Goal: Task Accomplishment & Management: Use online tool/utility

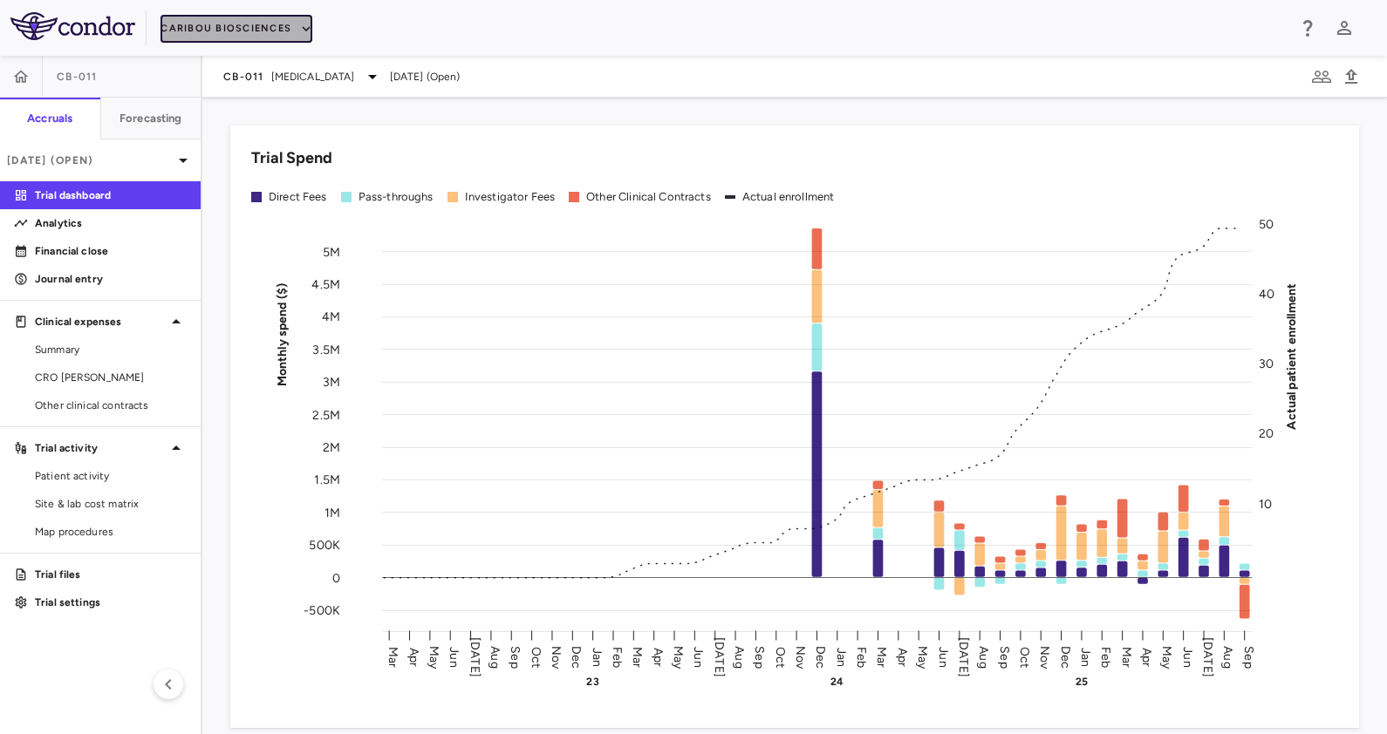
click at [241, 22] on button "Caribou Biosciences" at bounding box center [237, 29] width 152 height 28
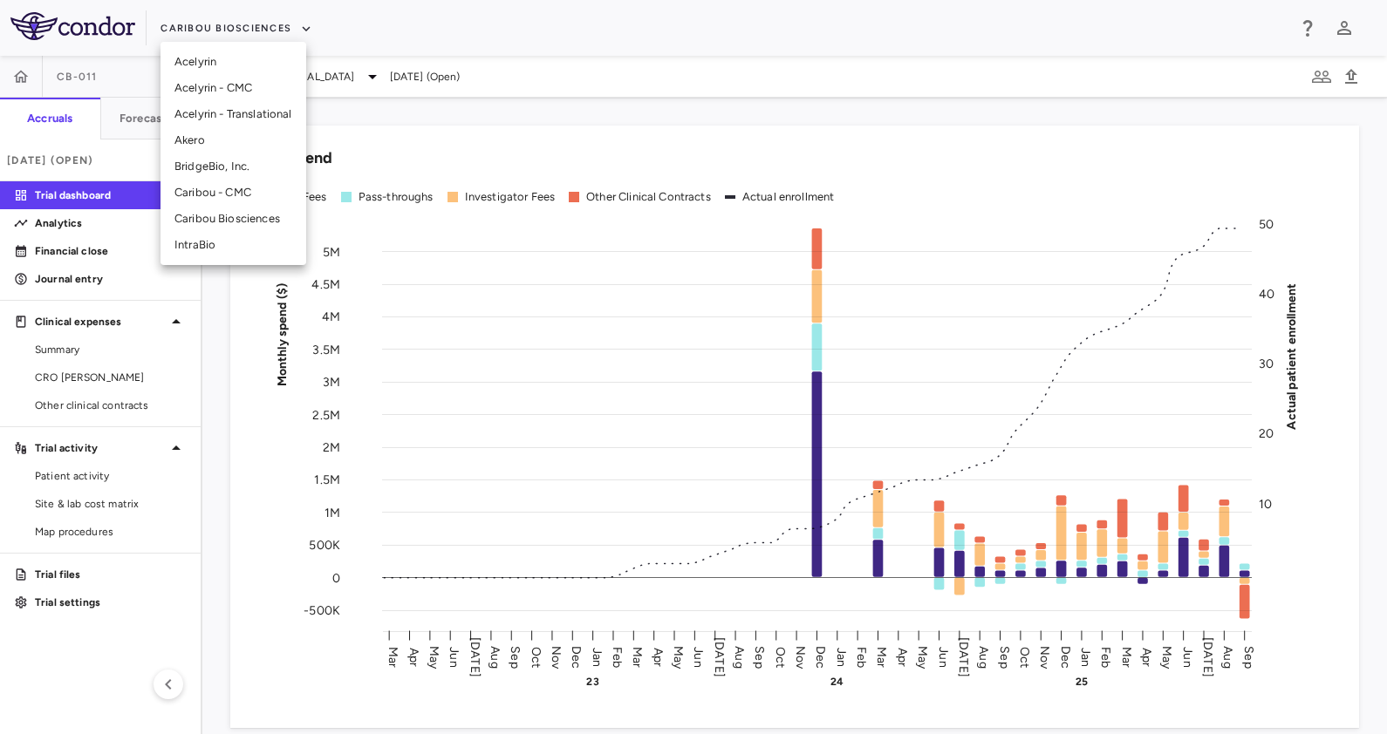
click at [221, 135] on li "Akero" at bounding box center [234, 140] width 146 height 26
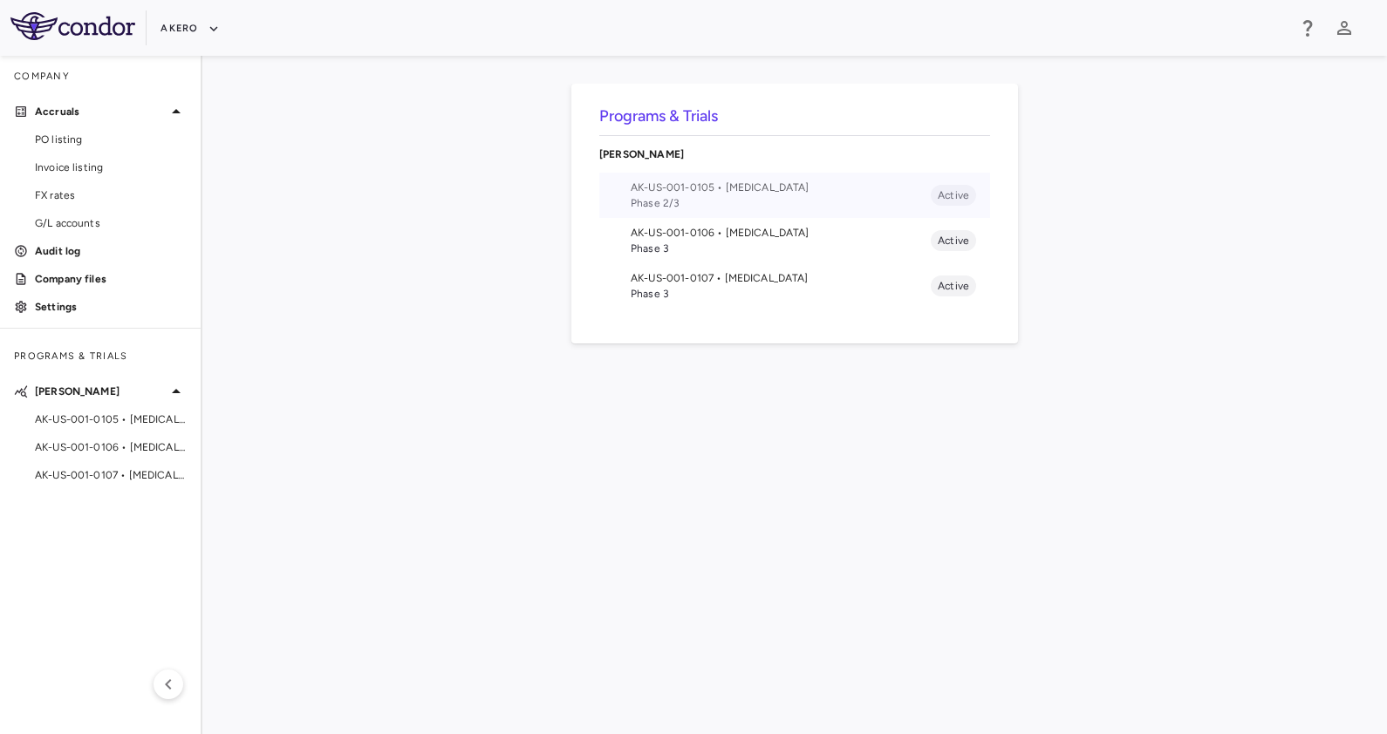
click at [741, 184] on span "AK-US-001-0105 • [MEDICAL_DATA]" at bounding box center [781, 188] width 300 height 16
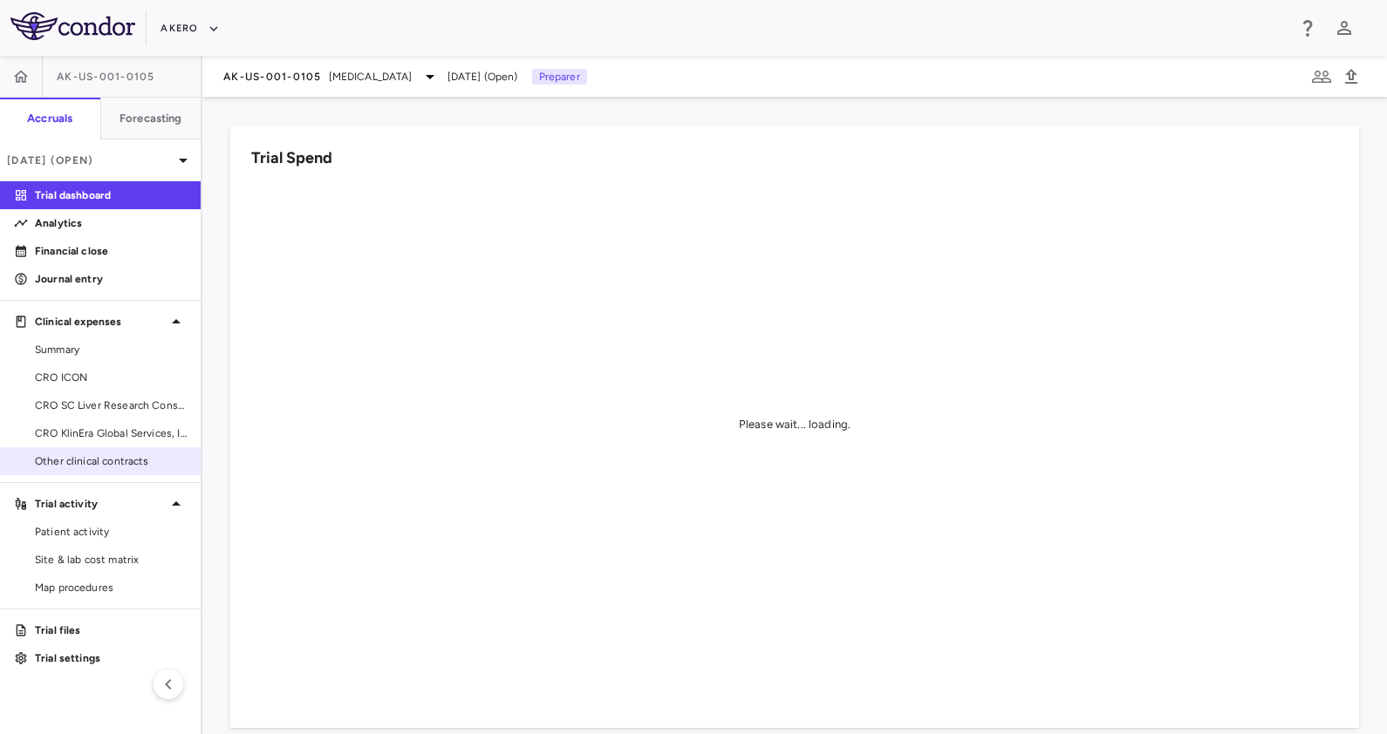
click at [89, 454] on span "Other clinical contracts" at bounding box center [111, 462] width 152 height 16
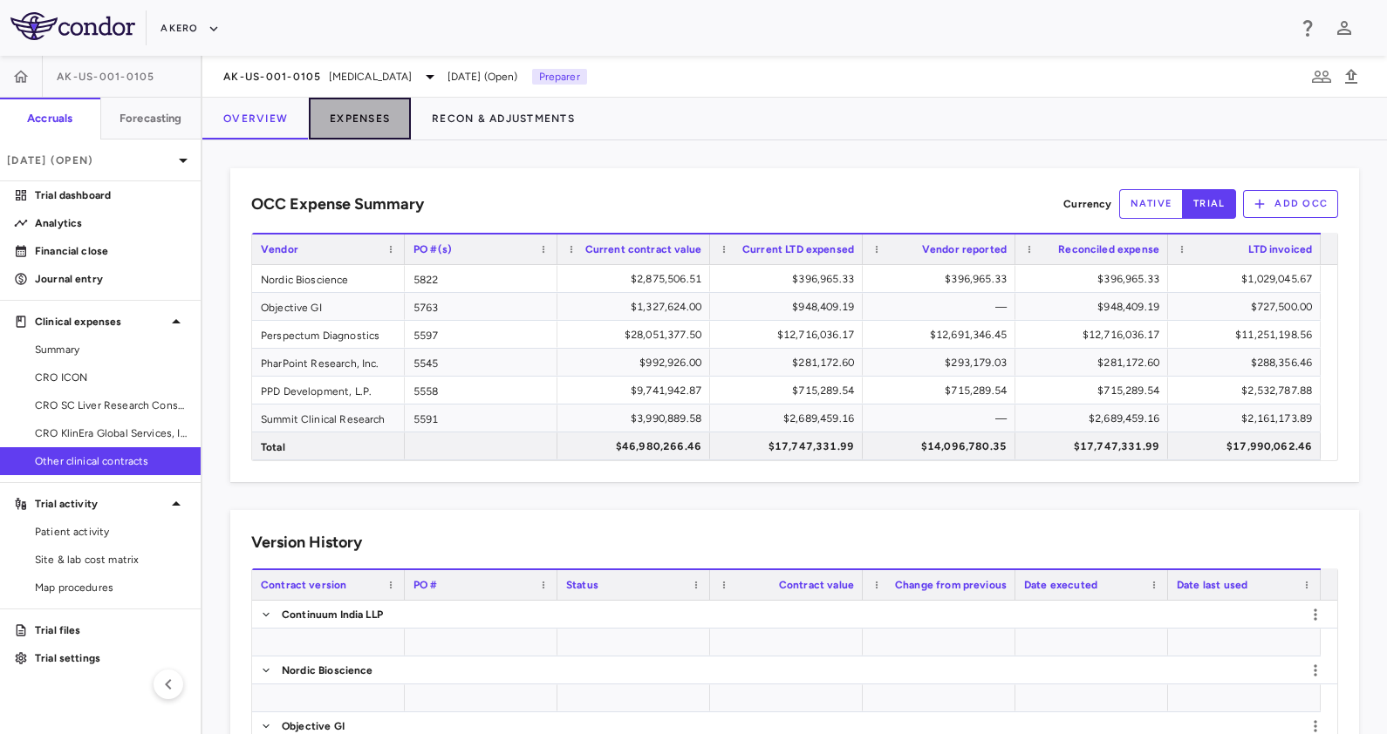
click at [349, 111] on button "Expenses" at bounding box center [360, 119] width 102 height 42
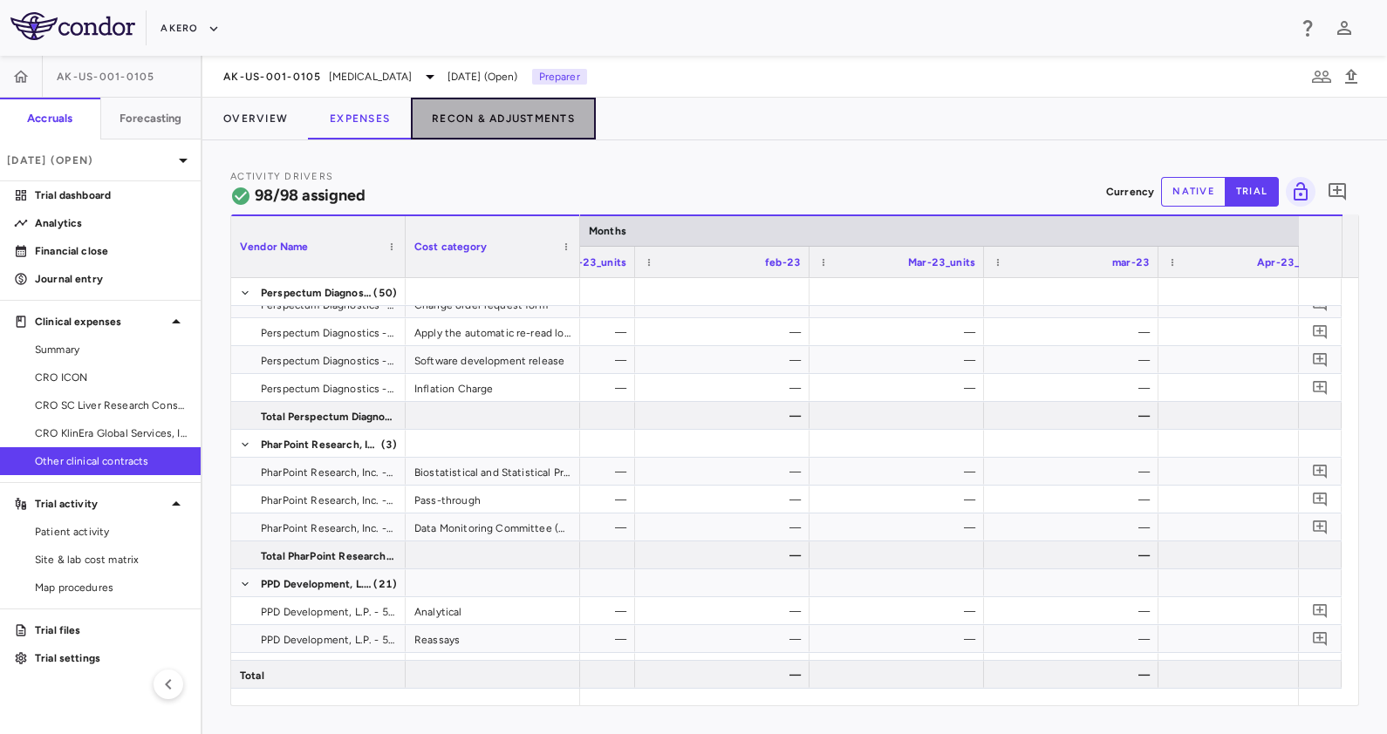
click at [492, 122] on button "Recon & Adjustments" at bounding box center [503, 119] width 185 height 42
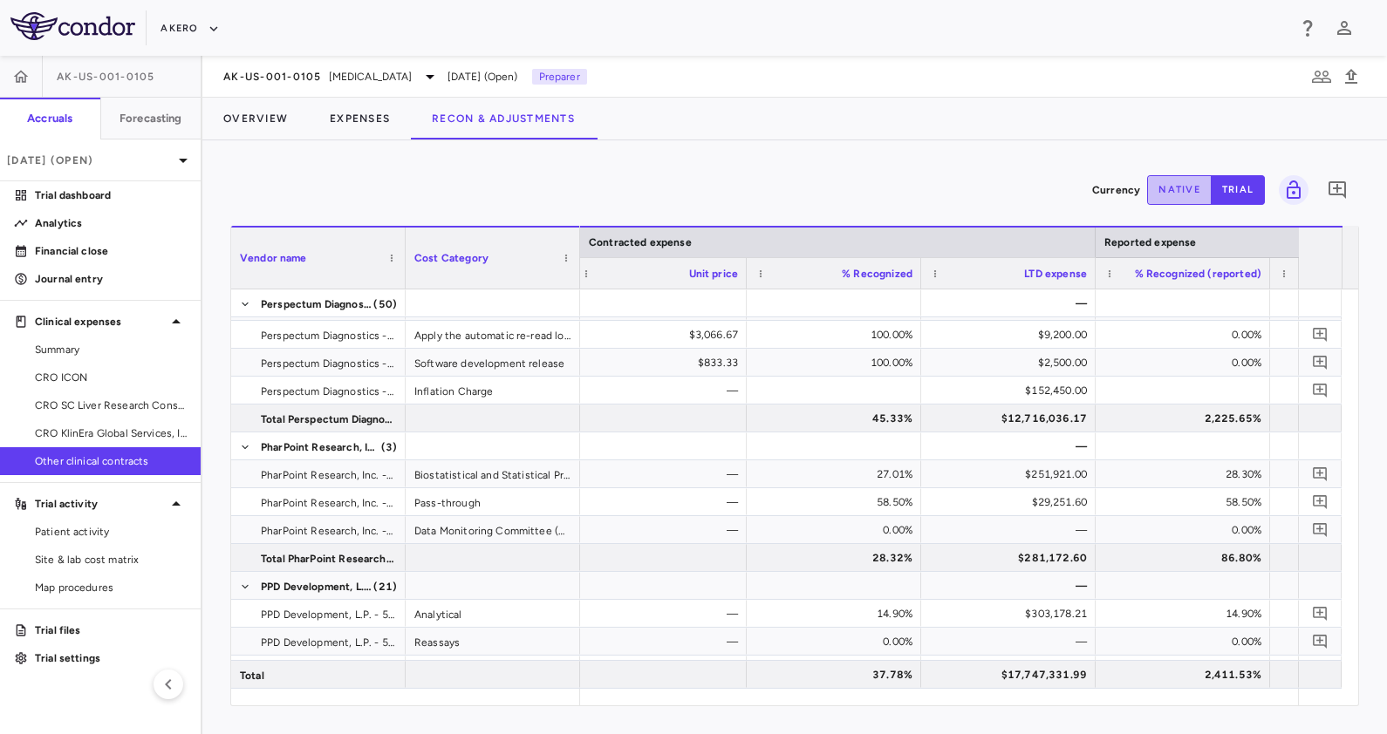
click at [1186, 186] on button "native" at bounding box center [1179, 190] width 65 height 30
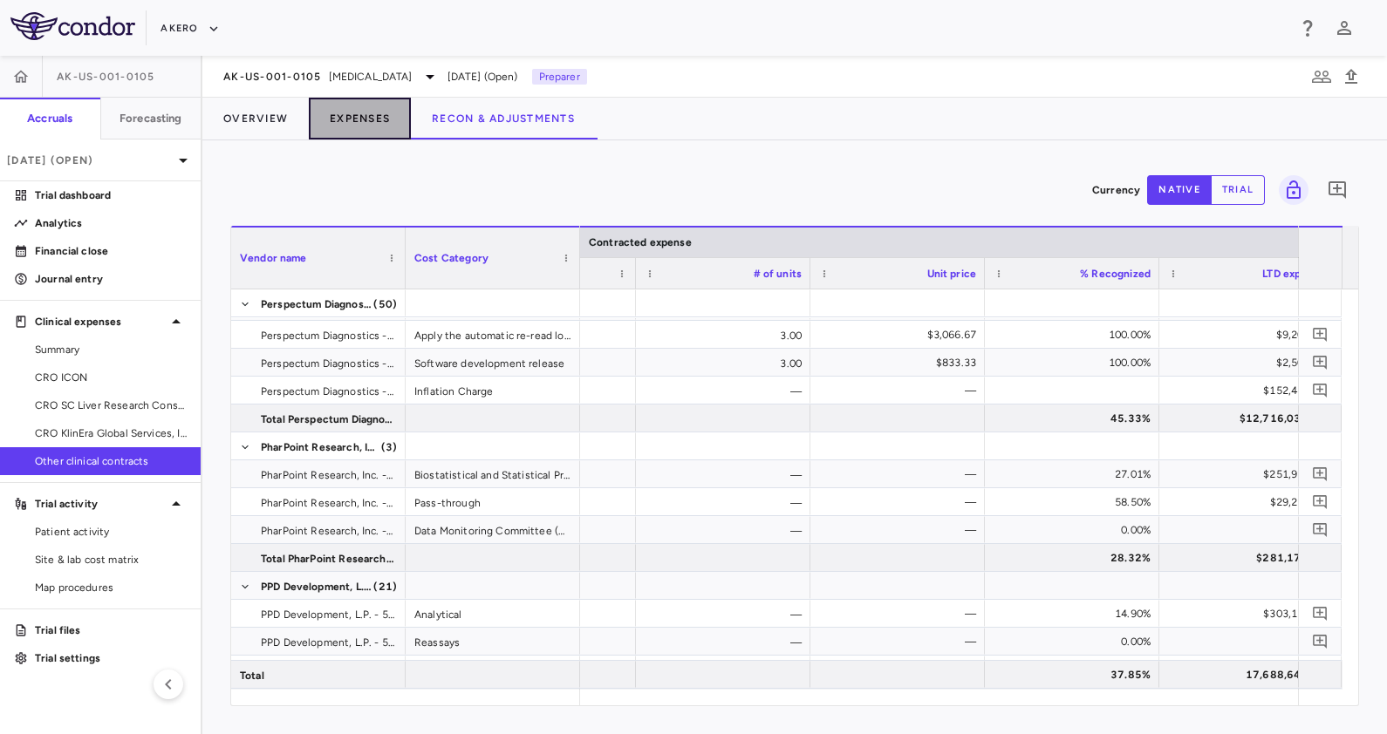
click at [369, 130] on button "Expenses" at bounding box center [360, 119] width 102 height 42
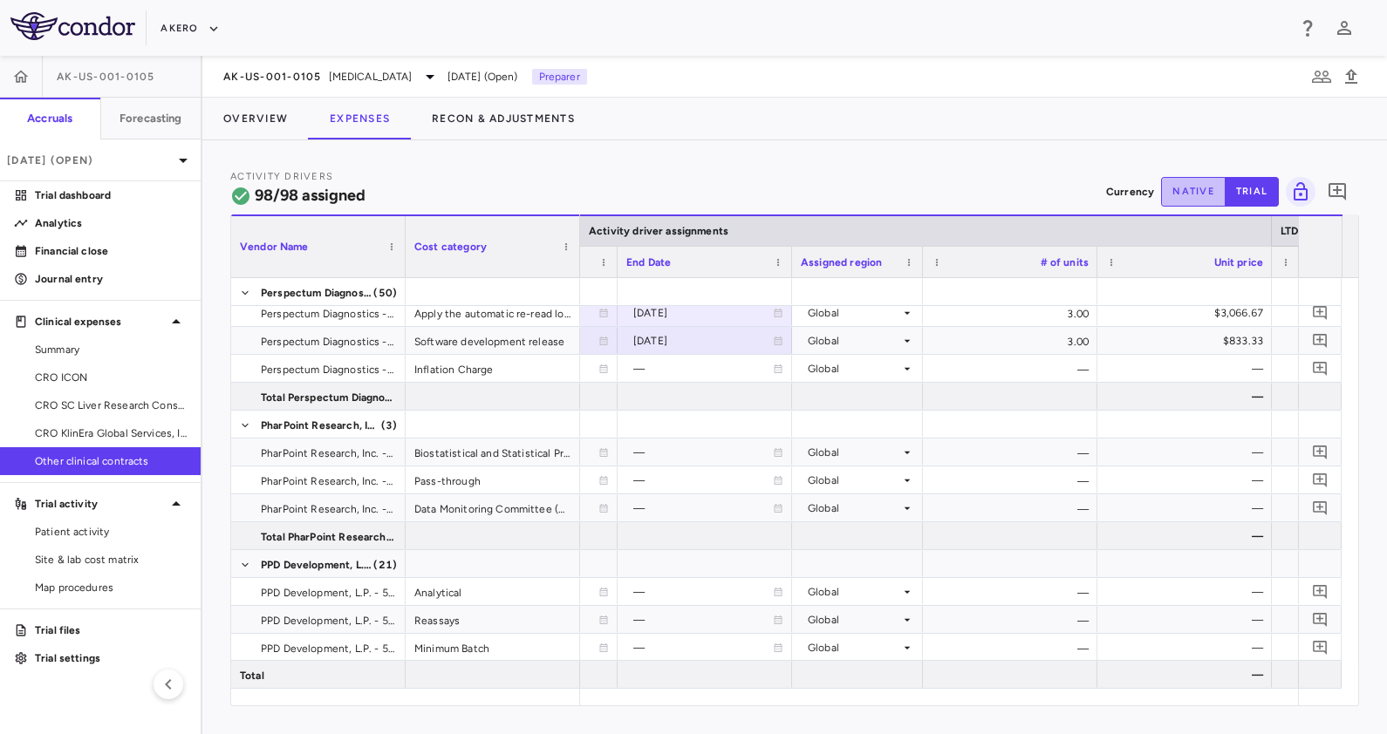
click at [1177, 192] on button "native" at bounding box center [1193, 192] width 65 height 30
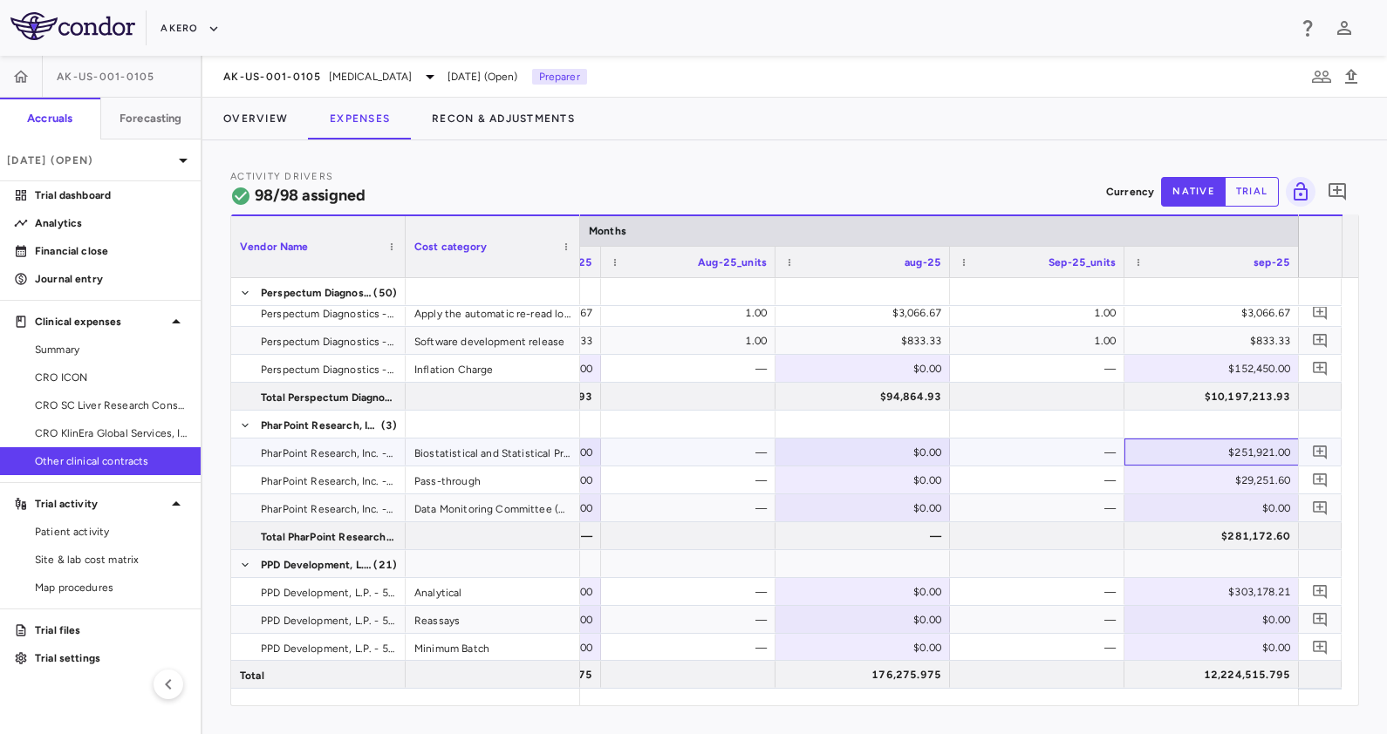
click at [1246, 441] on div "$251,921.00" at bounding box center [1215, 453] width 150 height 28
click at [1239, 451] on input "******" at bounding box center [1224, 454] width 147 height 29
type input "******"
click at [1044, 449] on div "—" at bounding box center [1041, 453] width 150 height 28
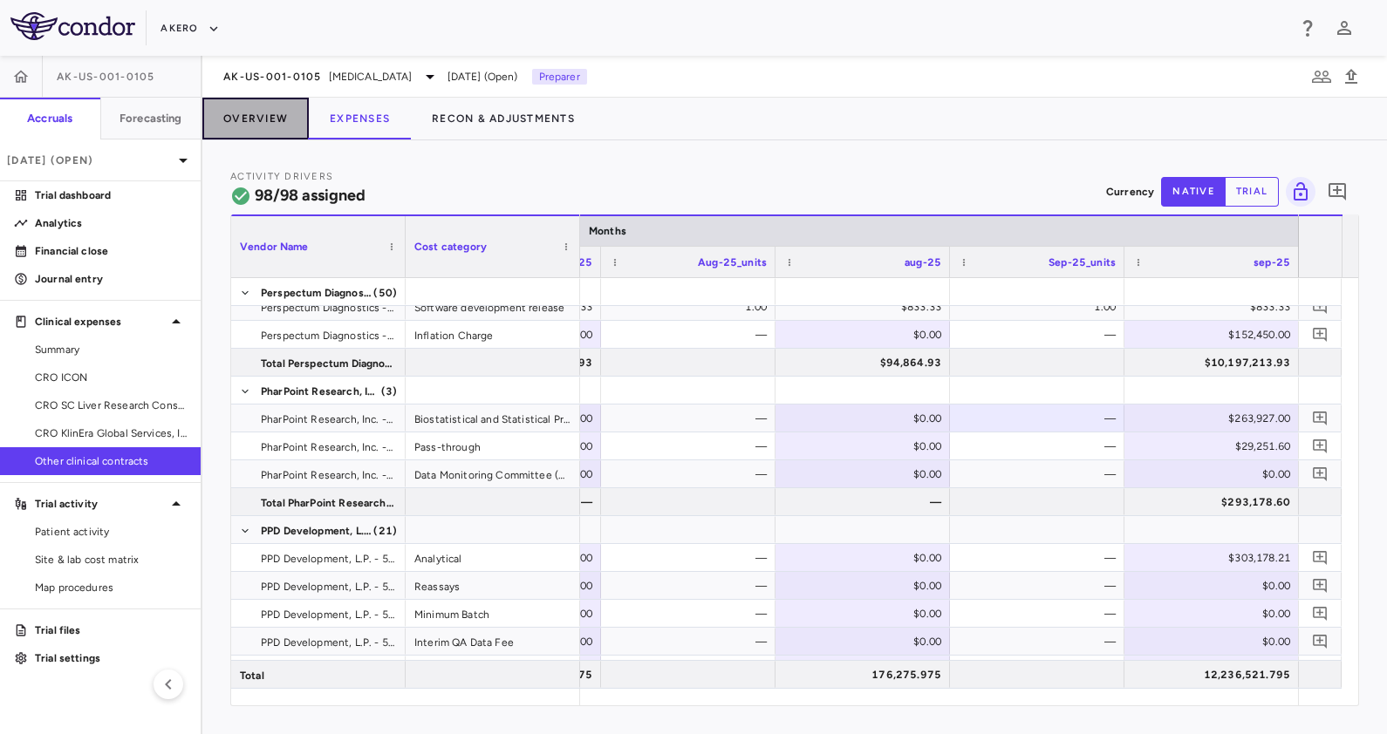
click at [244, 130] on button "Overview" at bounding box center [255, 119] width 106 height 42
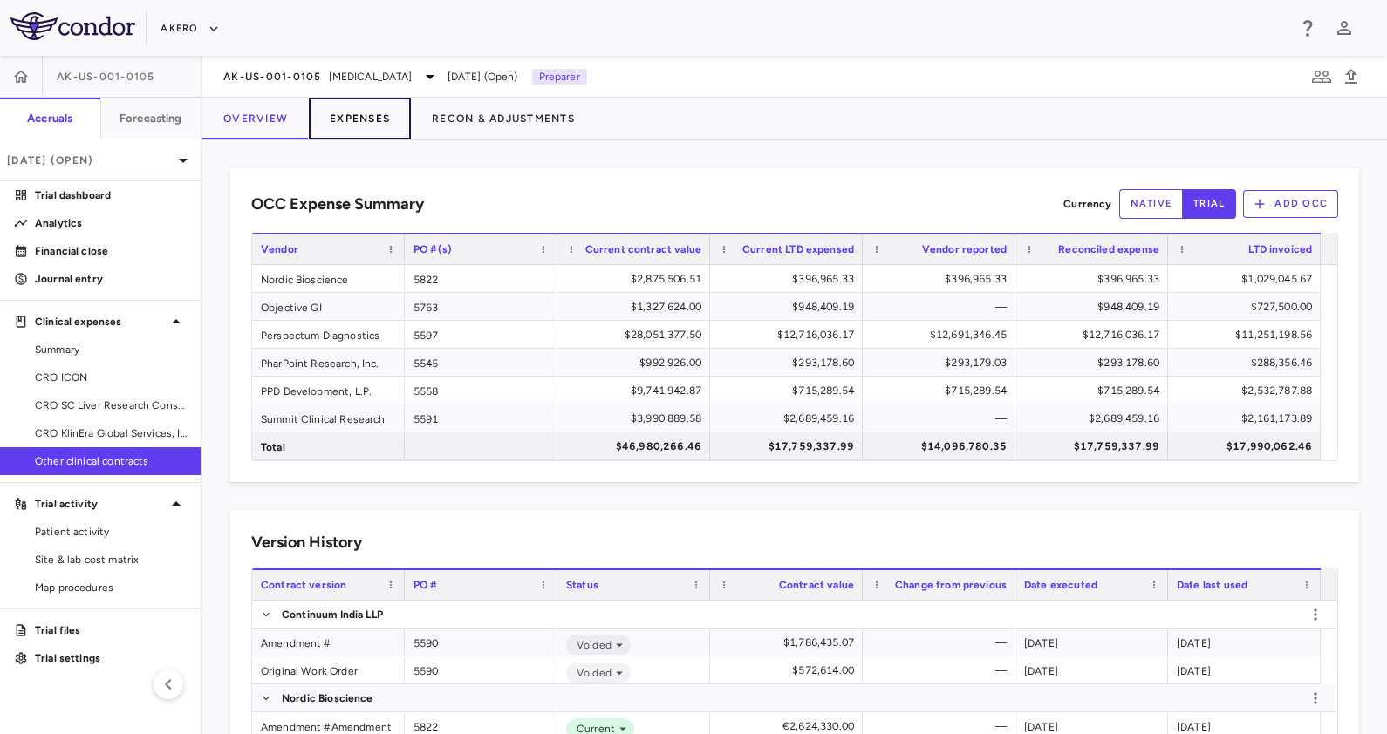
click at [349, 115] on button "Expenses" at bounding box center [360, 119] width 102 height 42
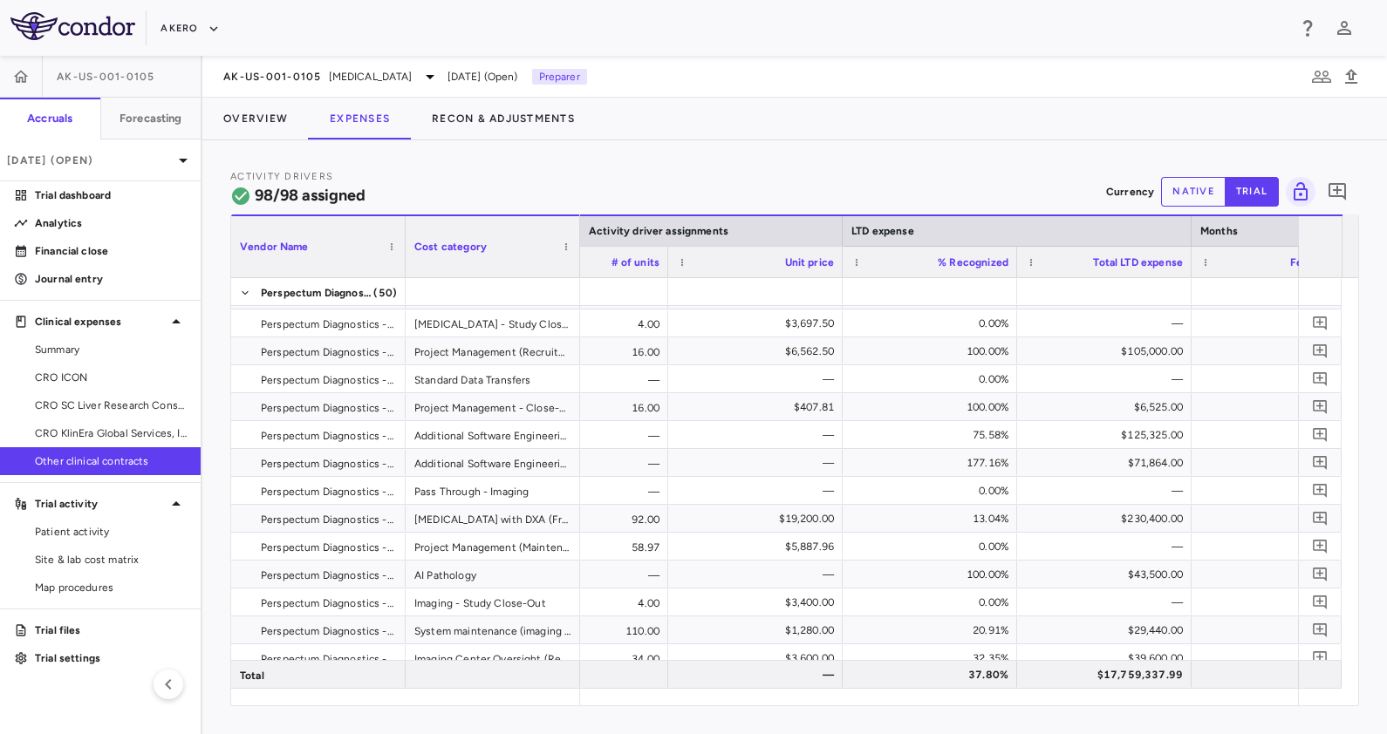
scroll to position [1476, 0]
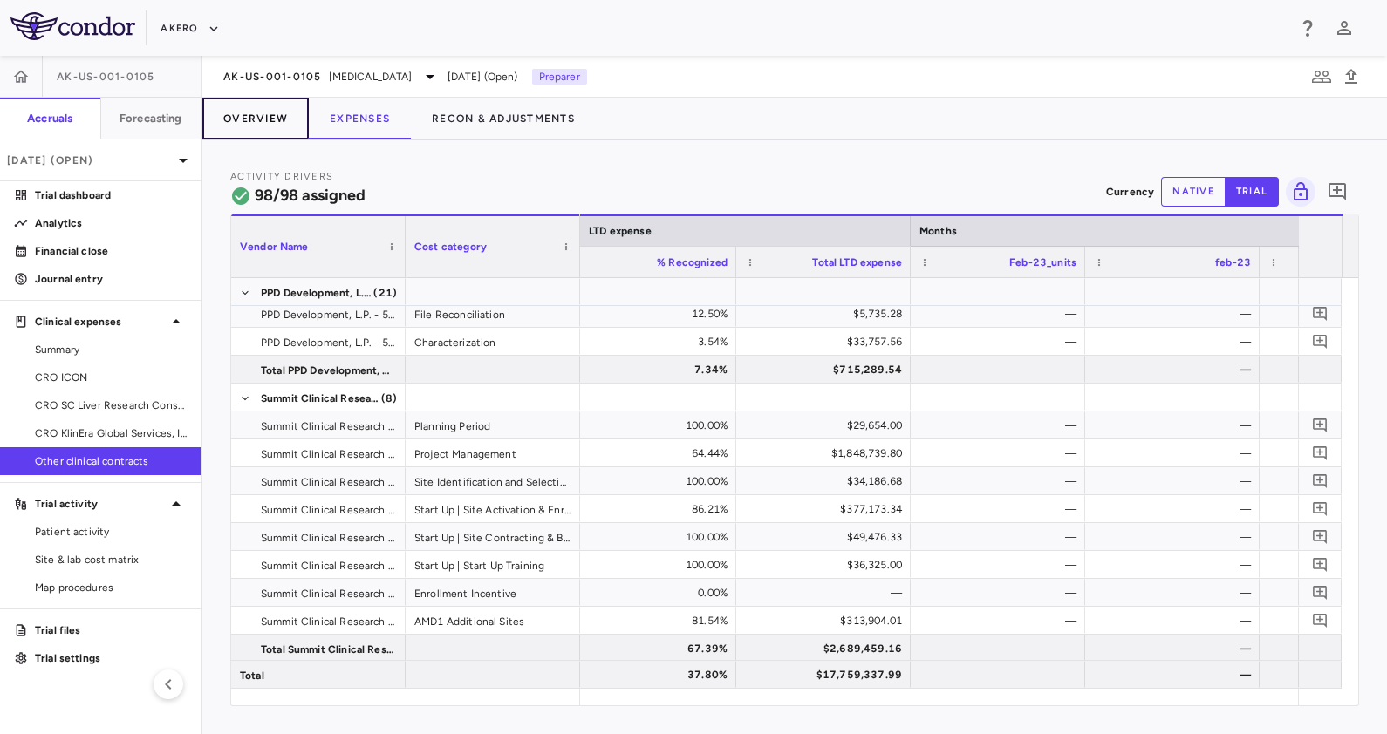
click at [237, 126] on button "Overview" at bounding box center [255, 119] width 106 height 42
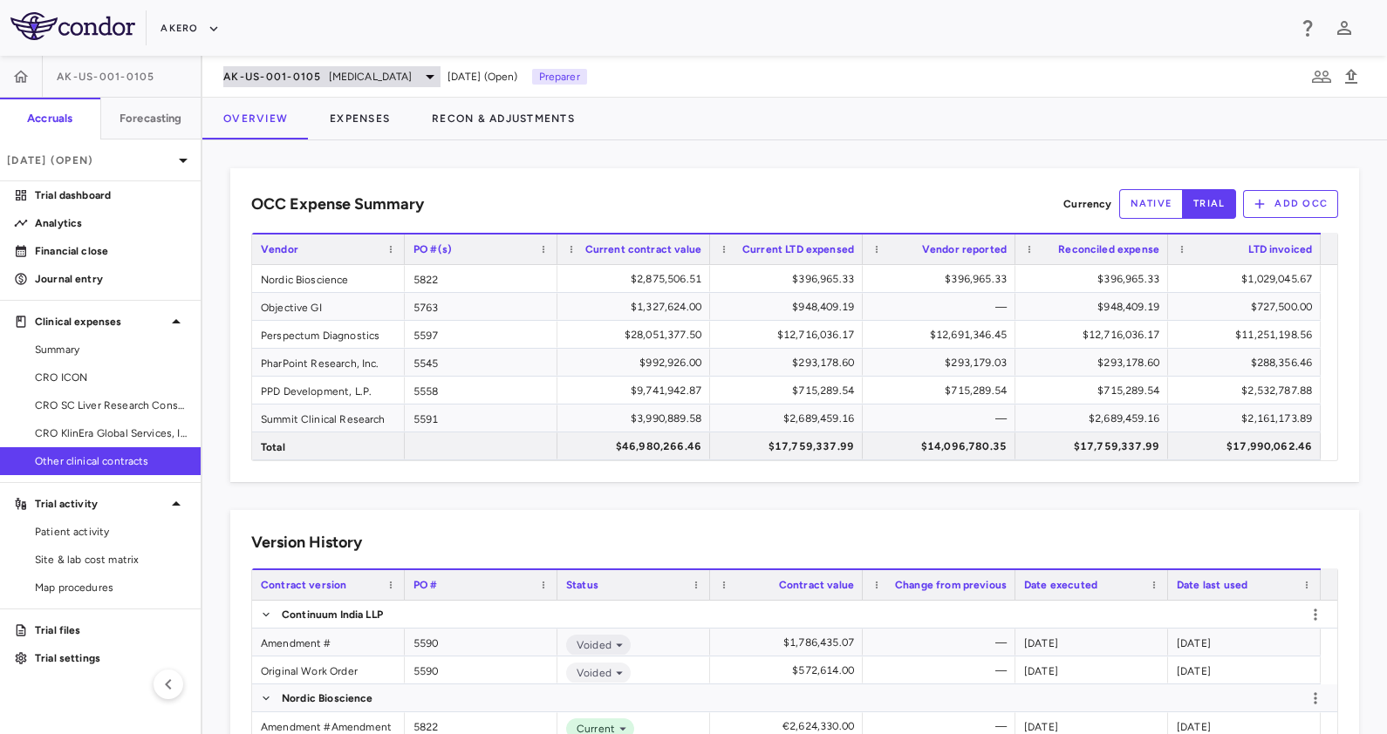
click at [342, 77] on span "[MEDICAL_DATA]" at bounding box center [371, 77] width 84 height 16
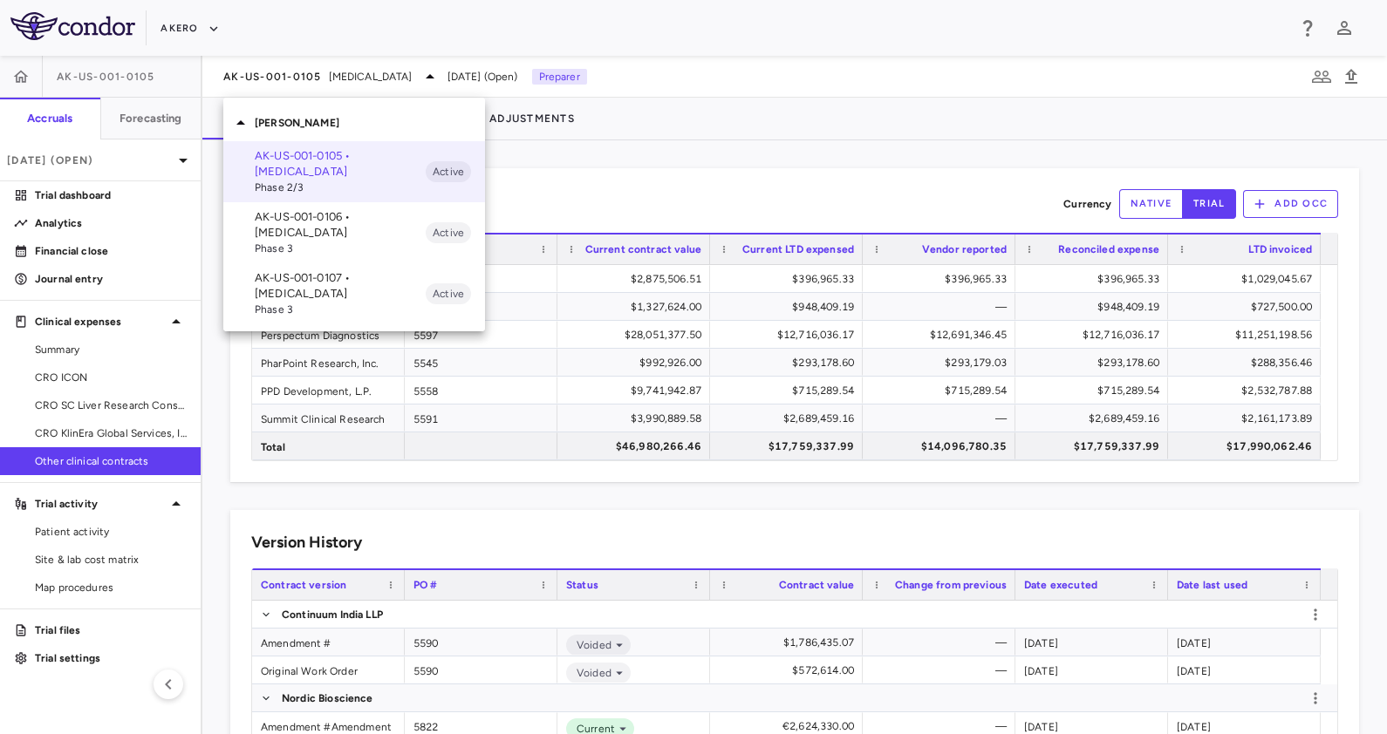
click at [338, 296] on p "AK-US-001-0107 • [MEDICAL_DATA]" at bounding box center [340, 285] width 171 height 31
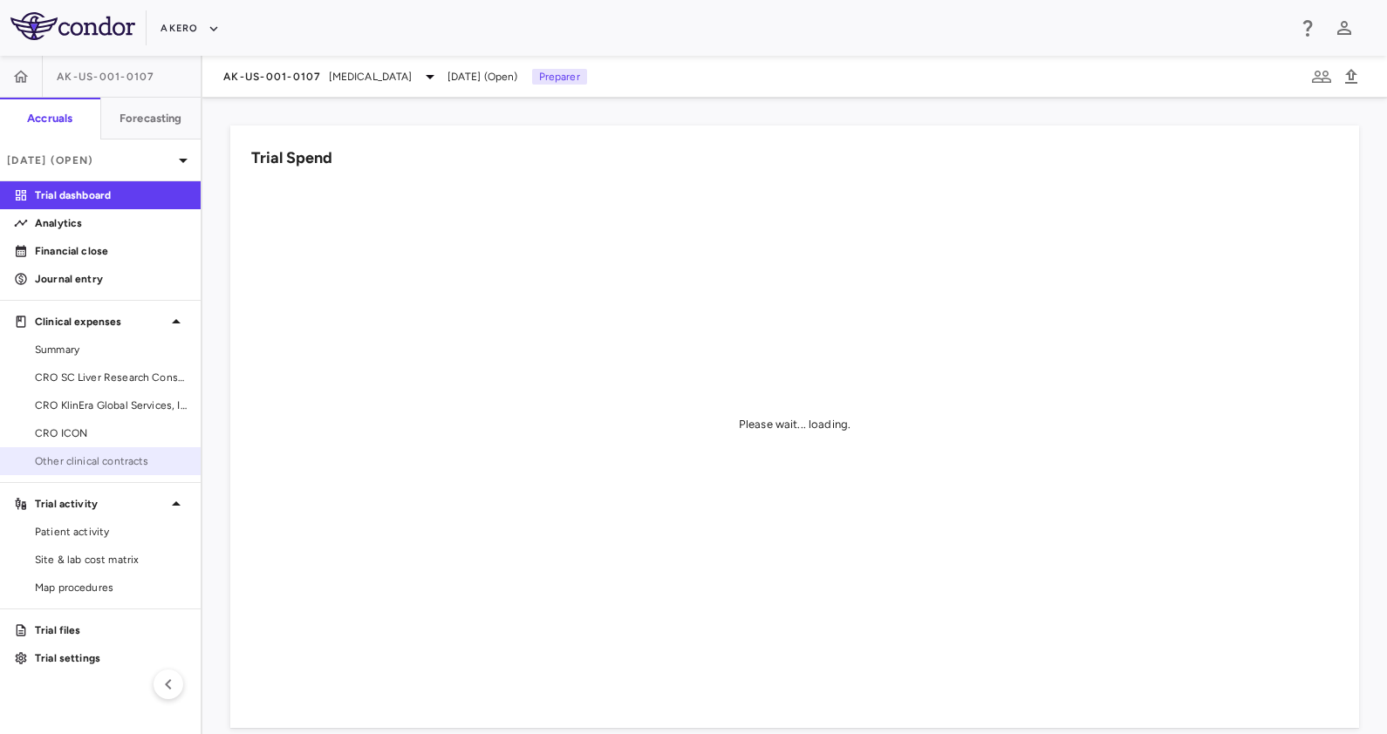
click at [108, 454] on span "Other clinical contracts" at bounding box center [111, 462] width 152 height 16
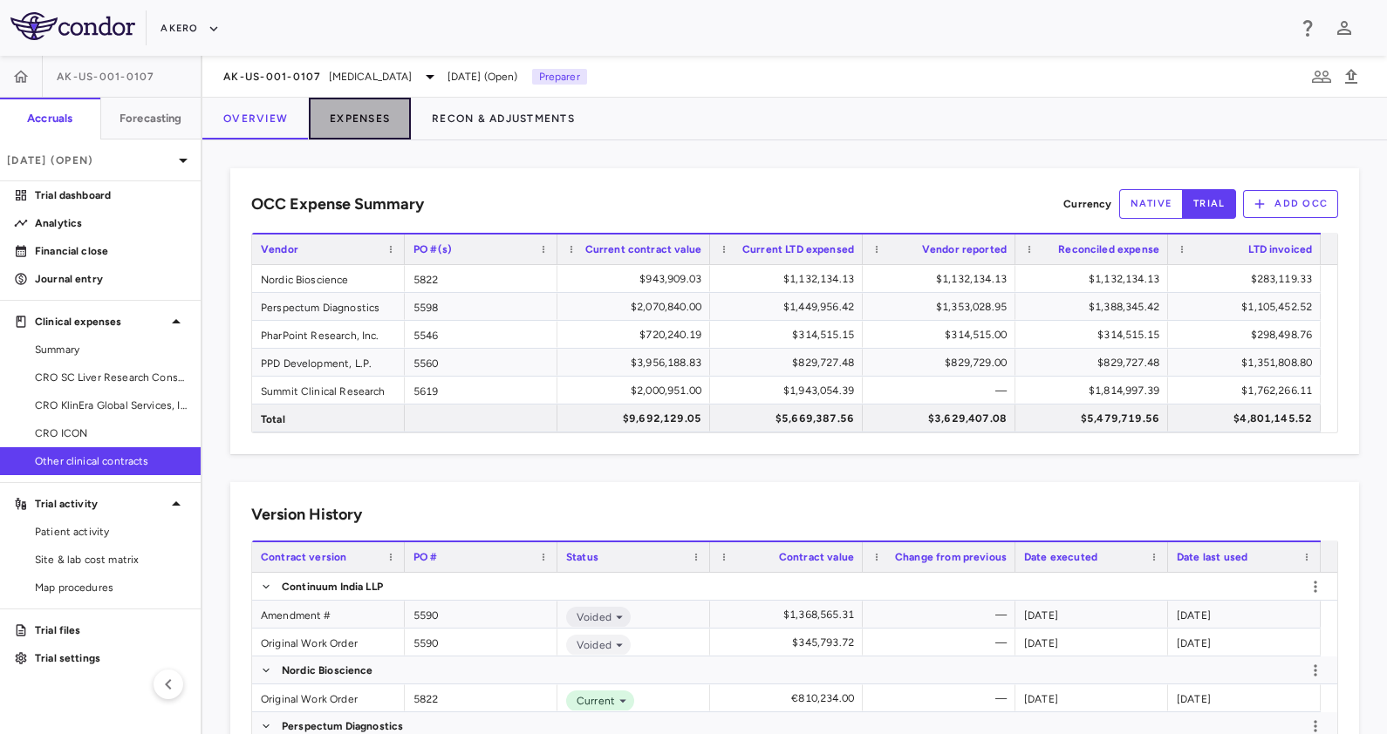
click at [347, 100] on button "Expenses" at bounding box center [360, 119] width 102 height 42
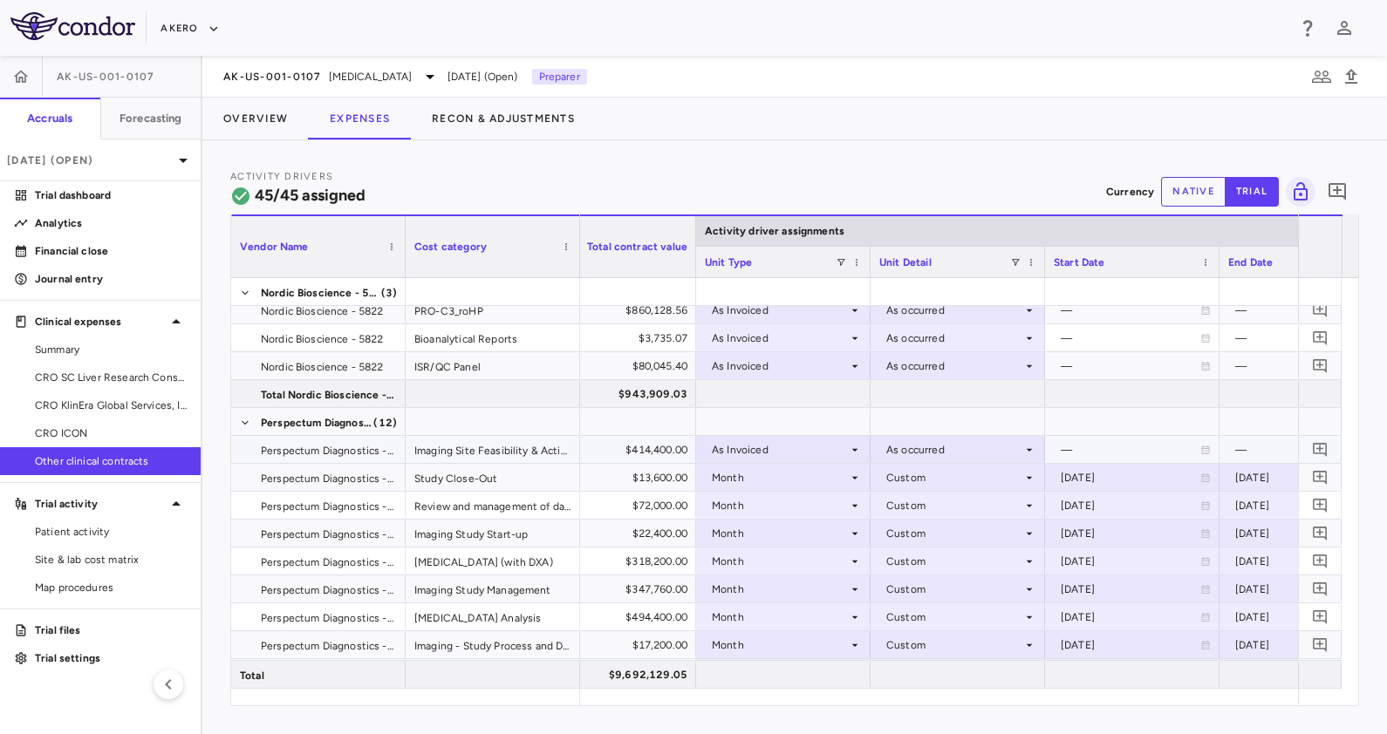
scroll to position [0, 289]
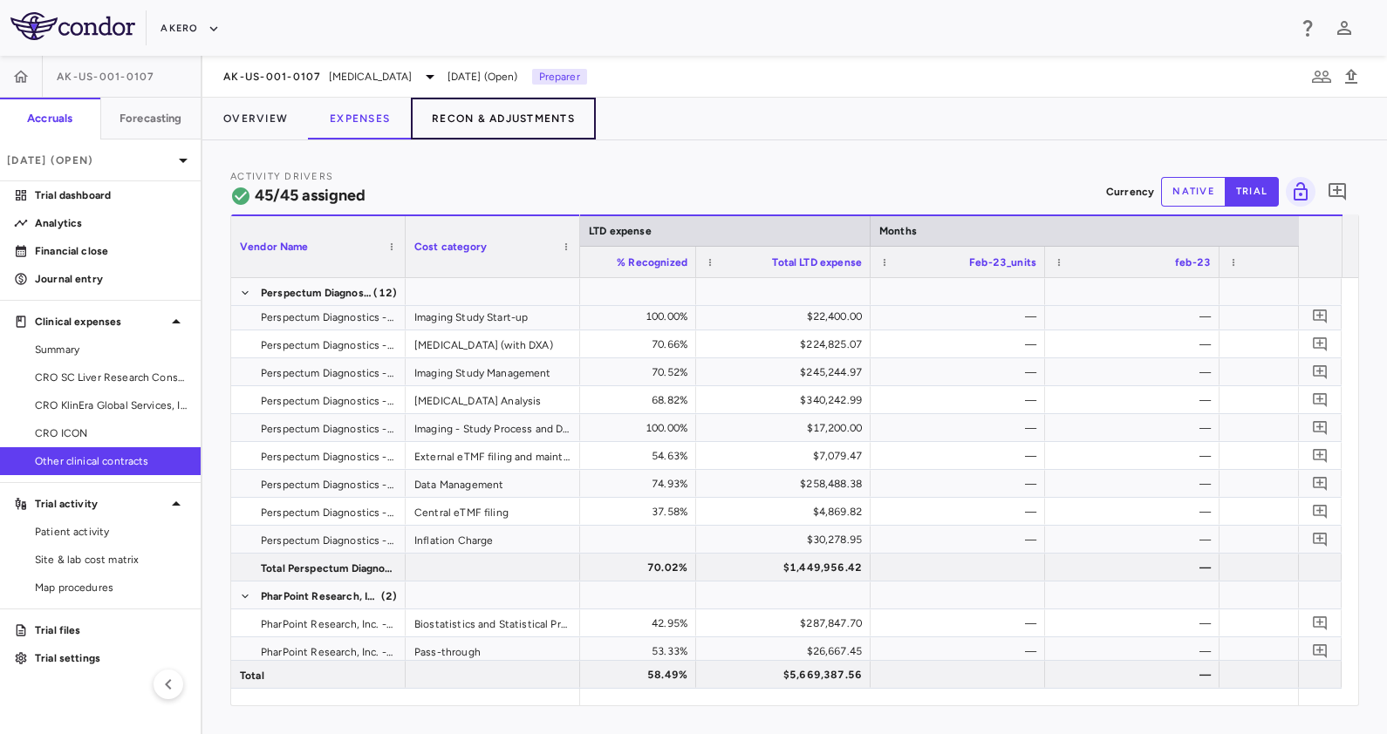
click at [522, 116] on button "Recon & Adjustments" at bounding box center [503, 119] width 185 height 42
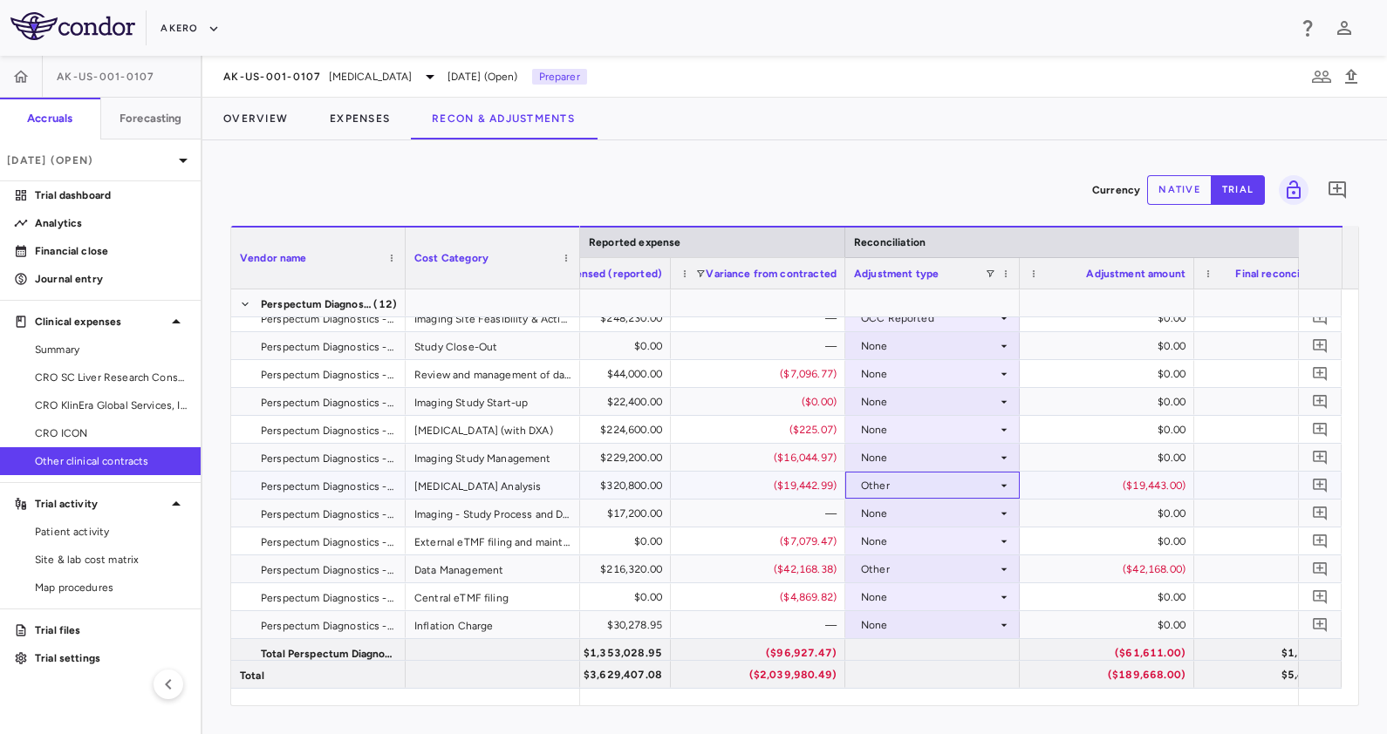
click at [964, 487] on div "Other" at bounding box center [929, 486] width 136 height 28
click at [1124, 488] on div at bounding box center [693, 367] width 1387 height 734
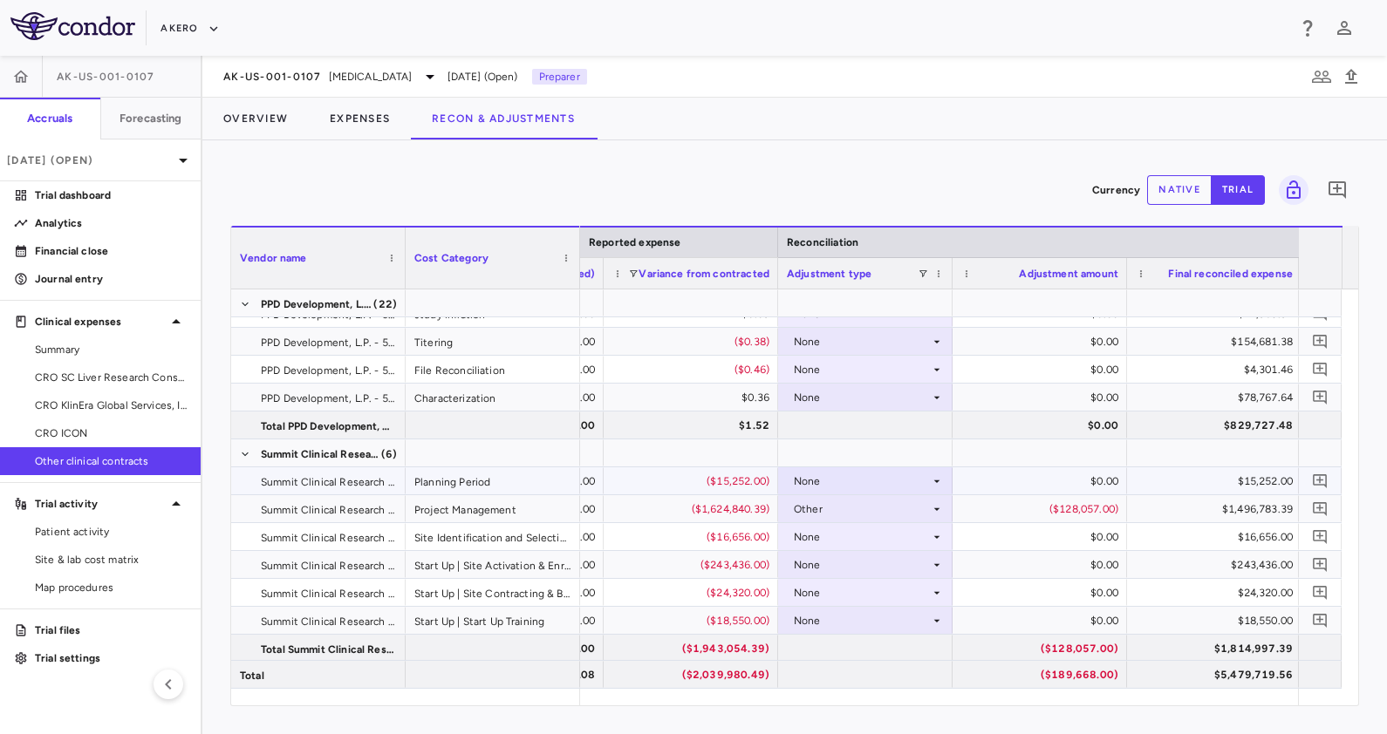
scroll to position [0, 2421]
click at [304, 80] on span "AK-US-001-0107" at bounding box center [272, 77] width 99 height 14
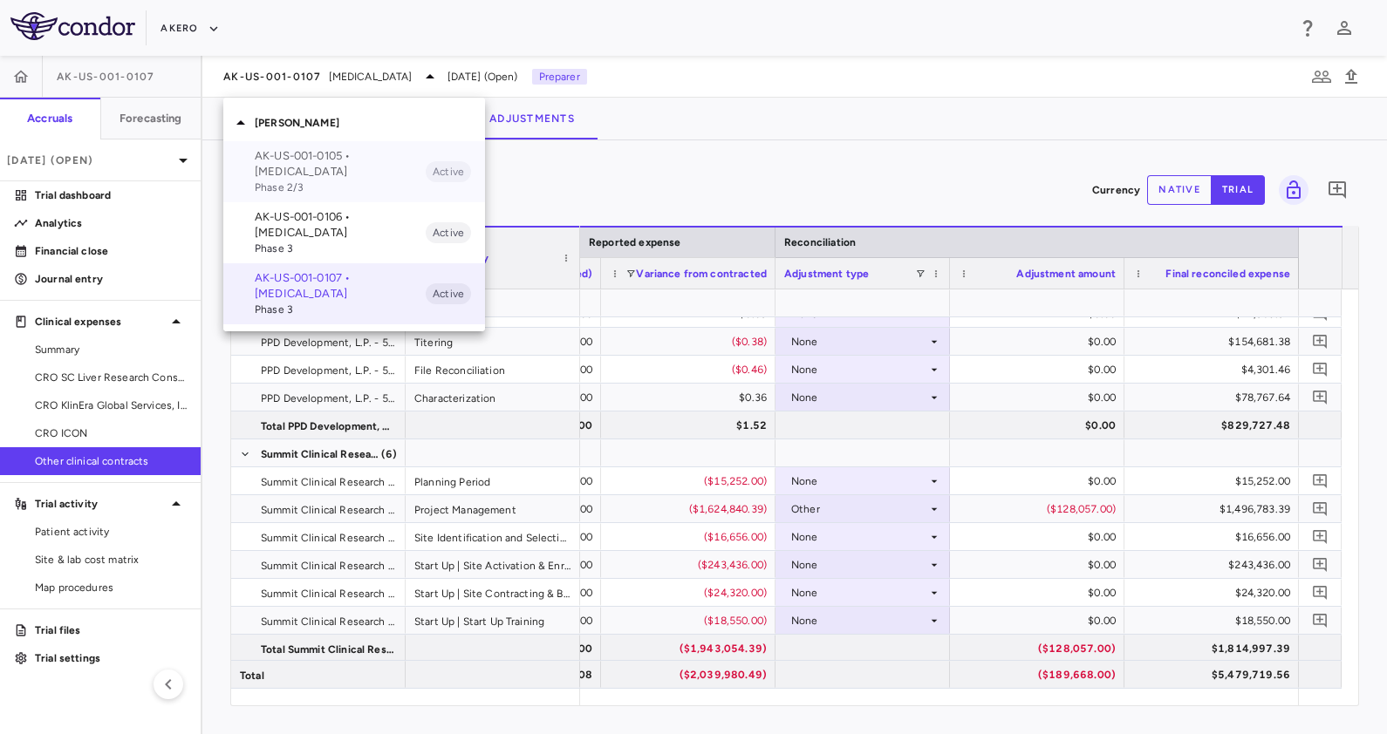
click at [323, 174] on p "AK-US-001-0105 • [MEDICAL_DATA]" at bounding box center [340, 163] width 171 height 31
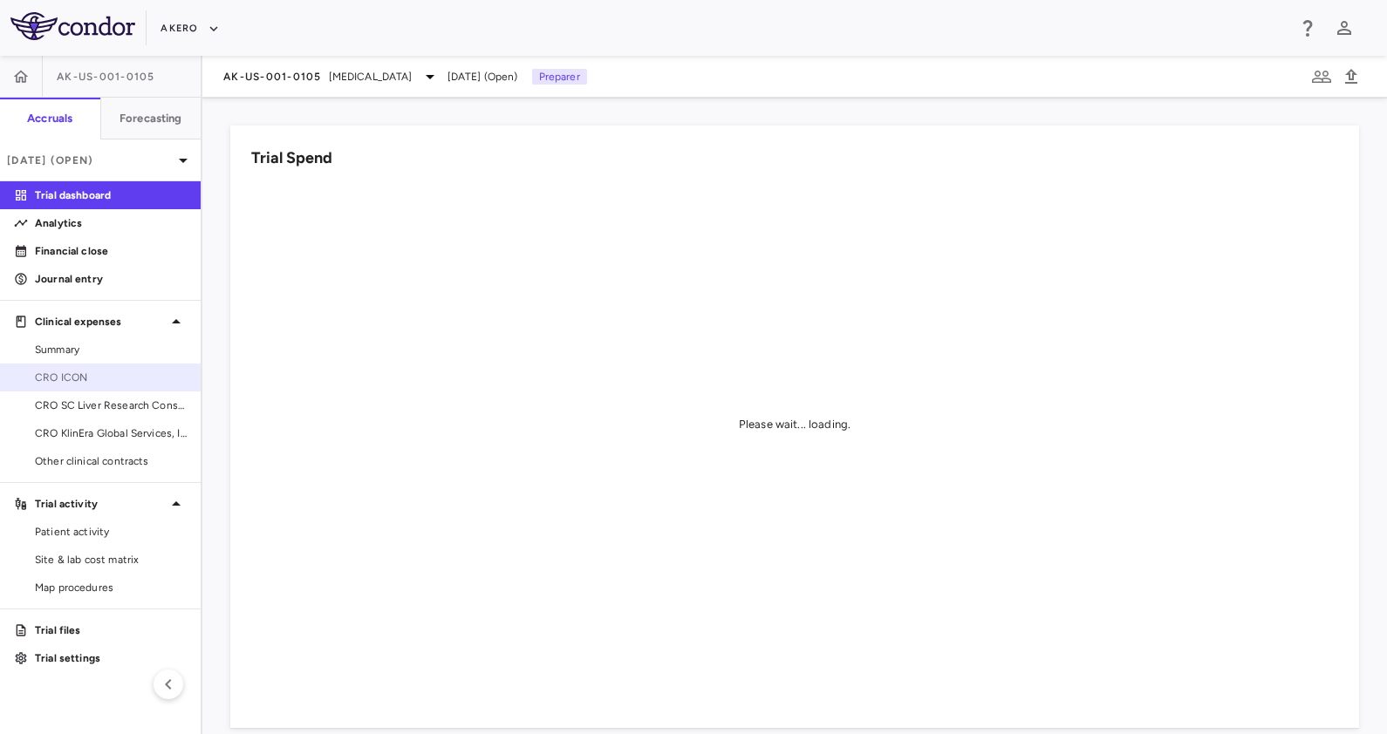
click at [111, 382] on span "CRO ICON" at bounding box center [111, 378] width 152 height 16
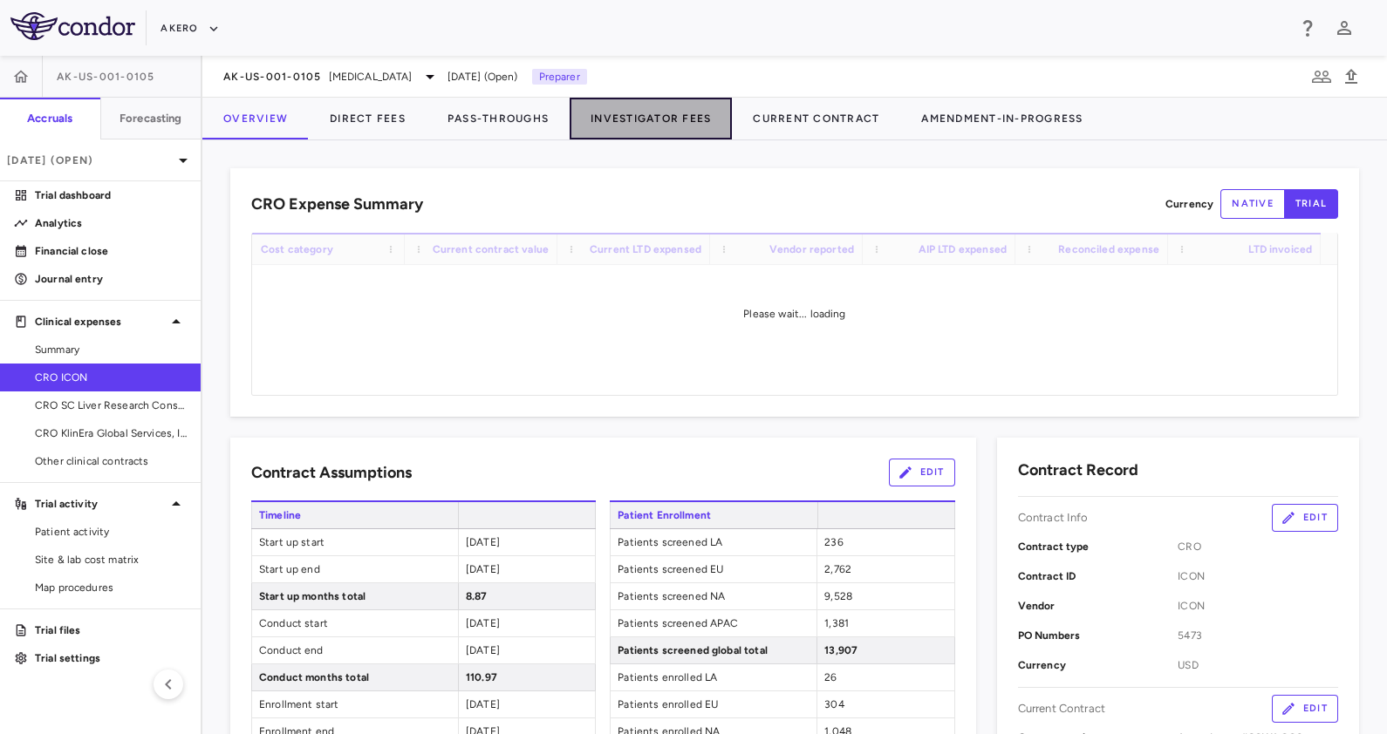
click at [685, 124] on button "Investigator Fees" at bounding box center [651, 119] width 162 height 42
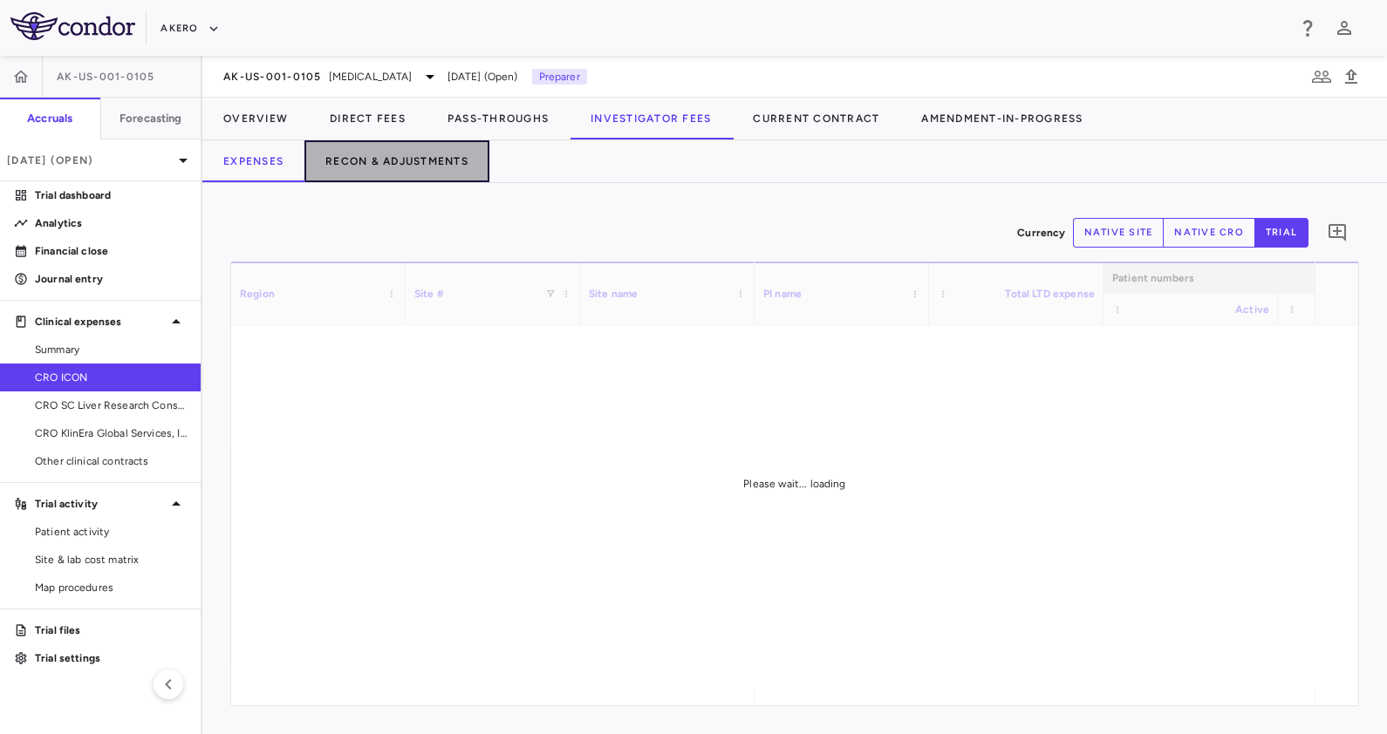
click at [460, 163] on button "Recon & Adjustments" at bounding box center [396, 161] width 185 height 42
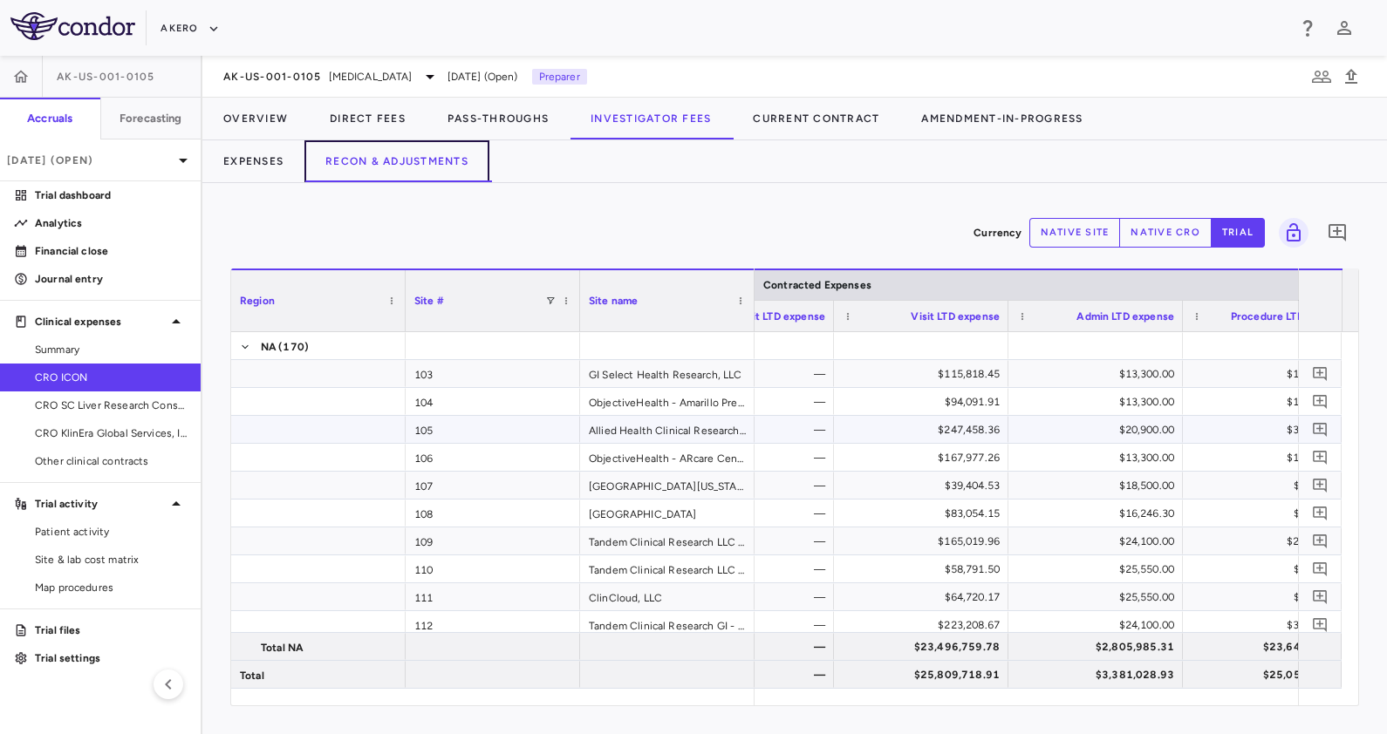
scroll to position [0, 451]
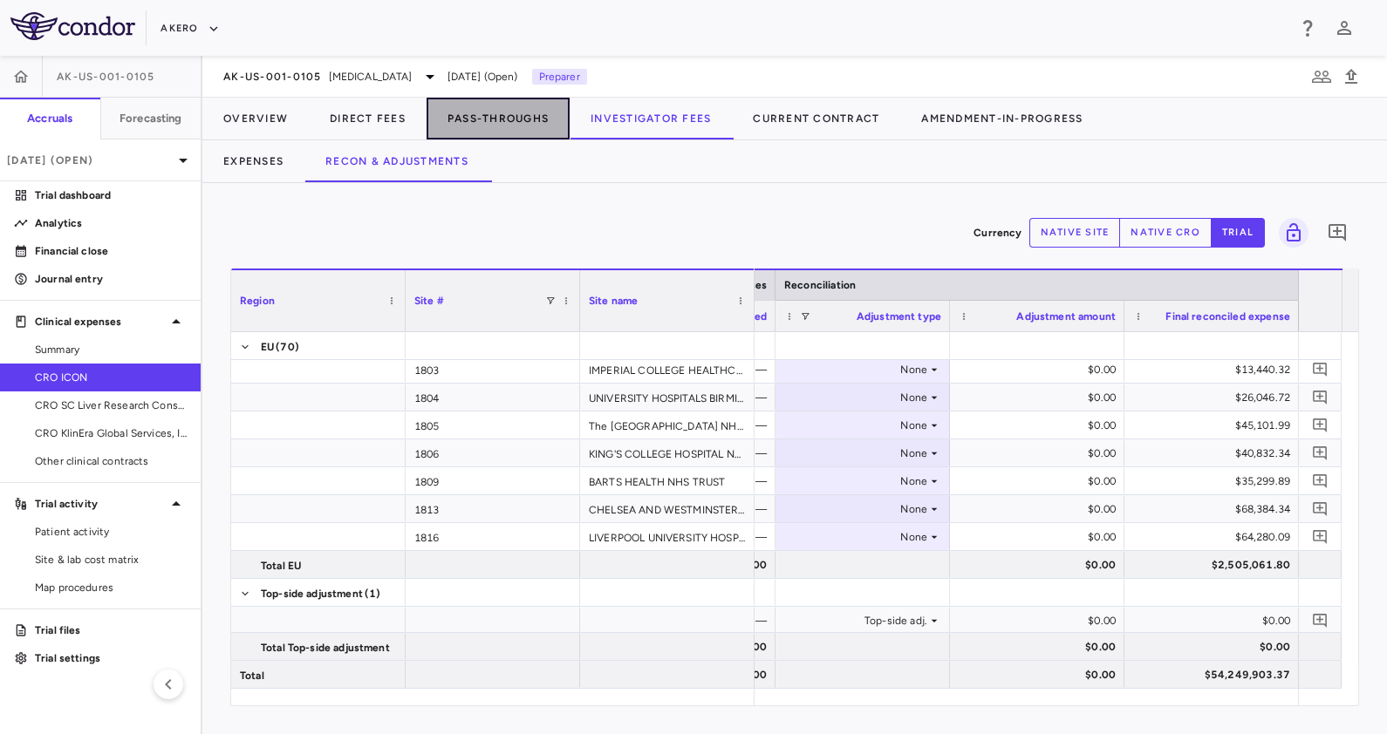
click at [520, 131] on button "Pass-Throughs" at bounding box center [498, 119] width 143 height 42
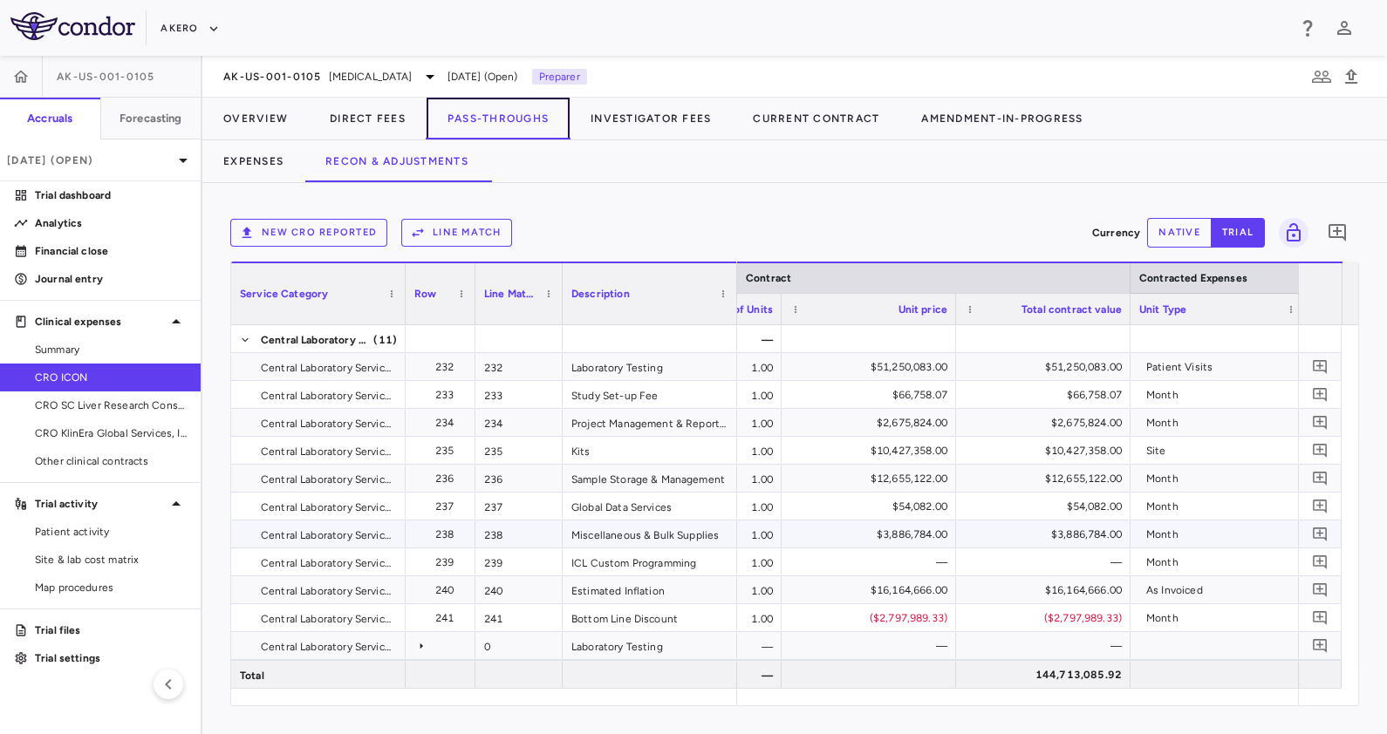
scroll to position [0, 762]
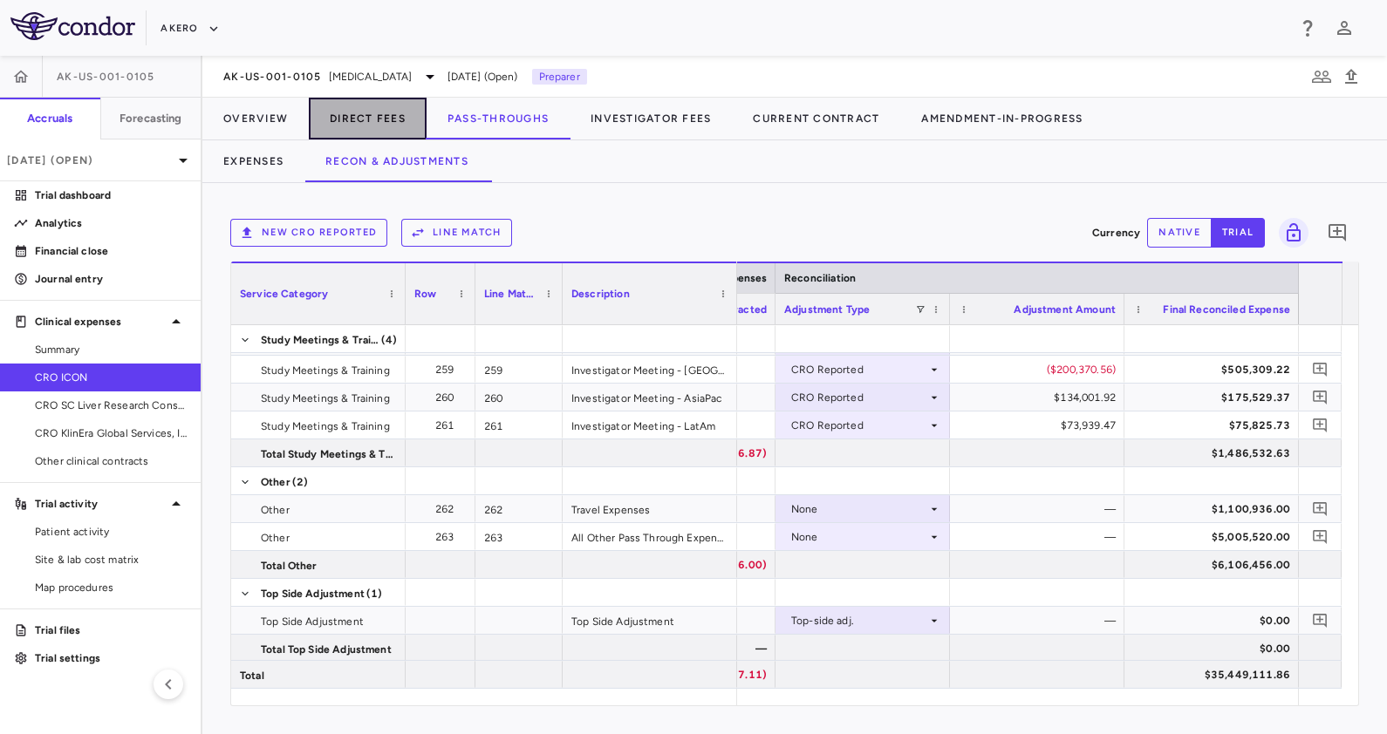
click at [370, 127] on button "Direct Fees" at bounding box center [368, 119] width 118 height 42
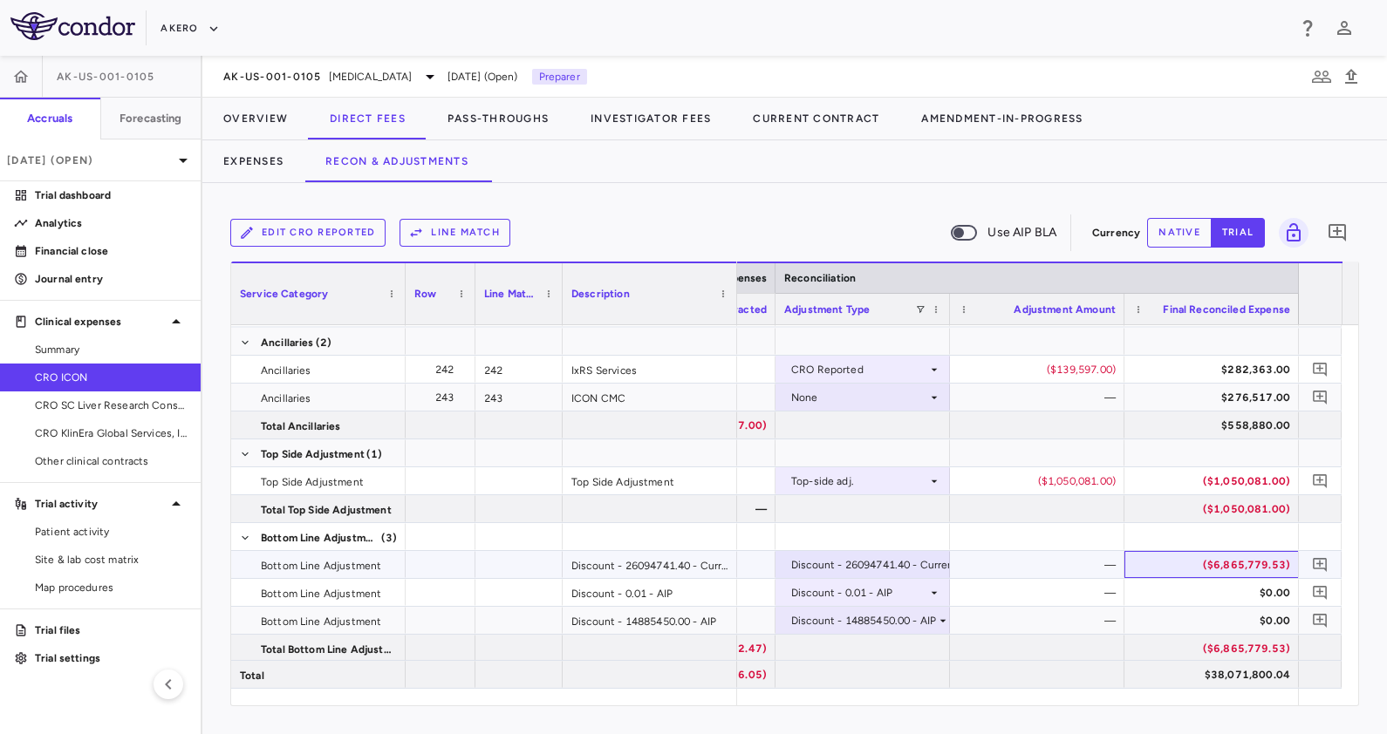
click at [1195, 563] on div "($6,865,779.53)" at bounding box center [1215, 565] width 150 height 28
click at [1169, 236] on button "native" at bounding box center [1179, 233] width 65 height 30
click at [1206, 563] on div "($6,865,779.53)" at bounding box center [1215, 565] width 150 height 28
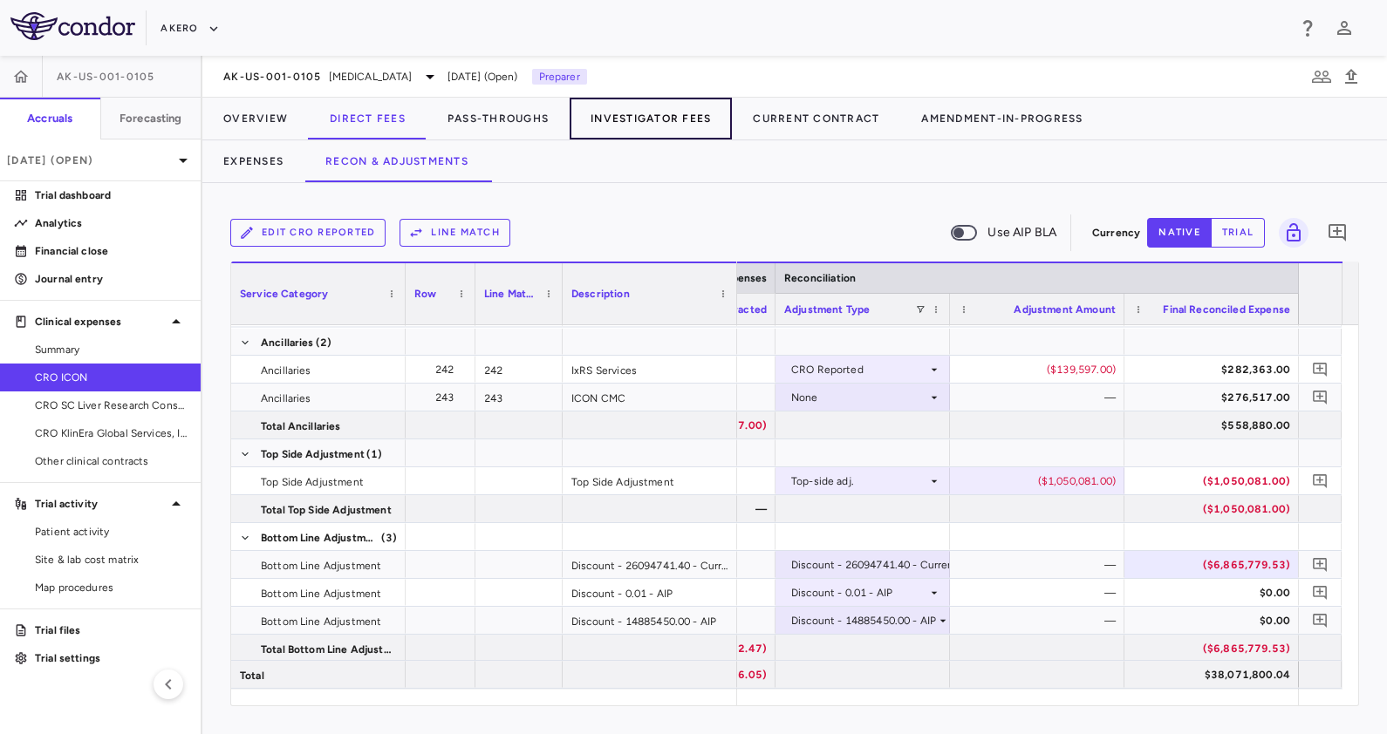
click at [675, 113] on button "Investigator Fees" at bounding box center [651, 119] width 162 height 42
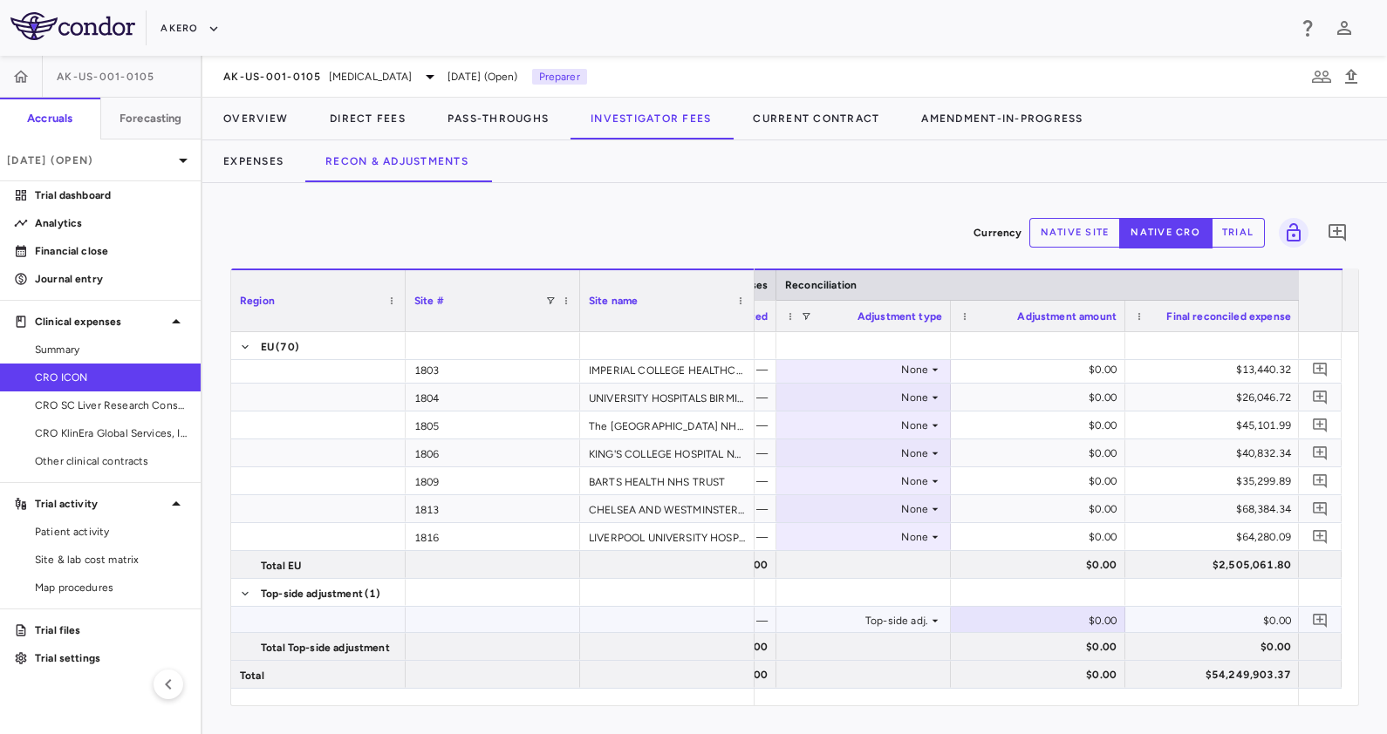
click at [1062, 623] on div "$0.00" at bounding box center [1042, 621] width 150 height 28
click at [1016, 615] on input "**********" at bounding box center [1051, 622] width 147 height 29
type input "**********"
click at [1237, 580] on div at bounding box center [1212, 592] width 157 height 25
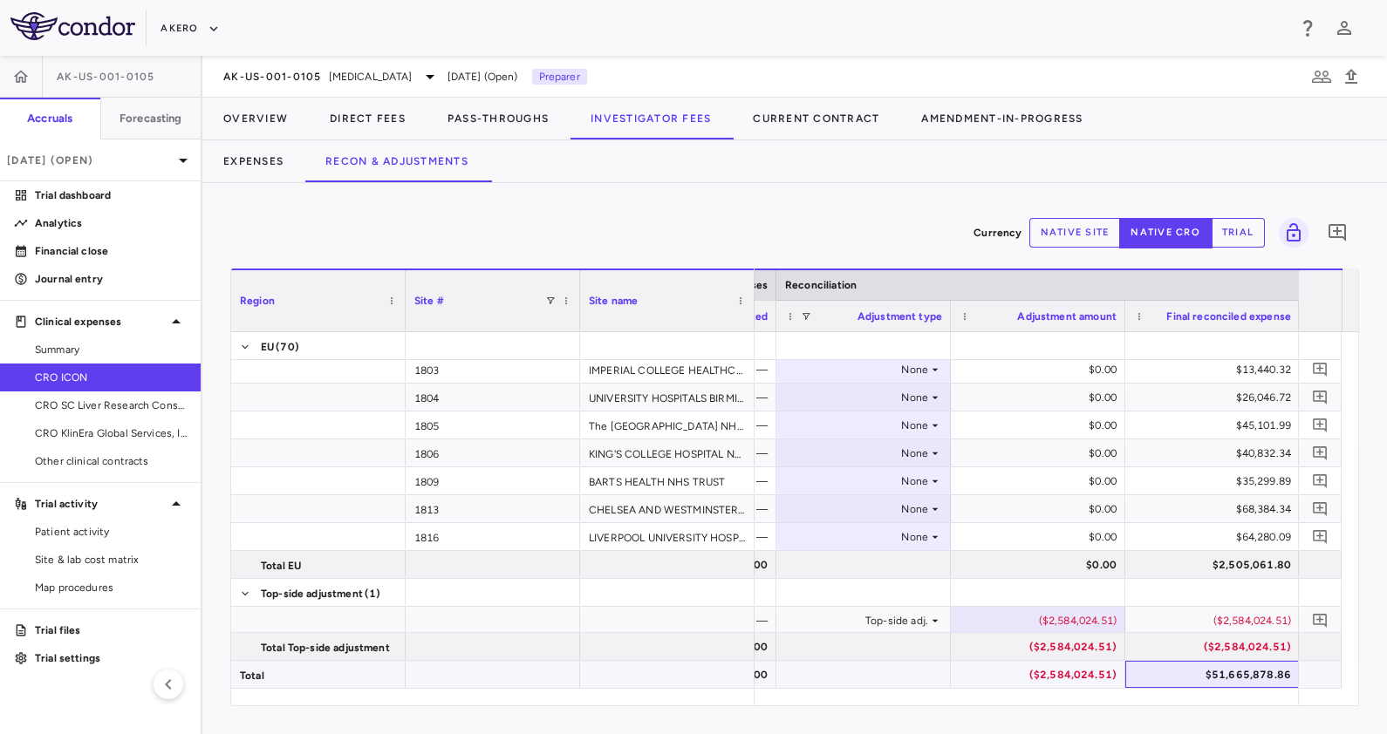
click at [1247, 669] on div "$51,665,878.86" at bounding box center [1216, 675] width 150 height 28
click at [270, 106] on button "Overview" at bounding box center [255, 119] width 106 height 42
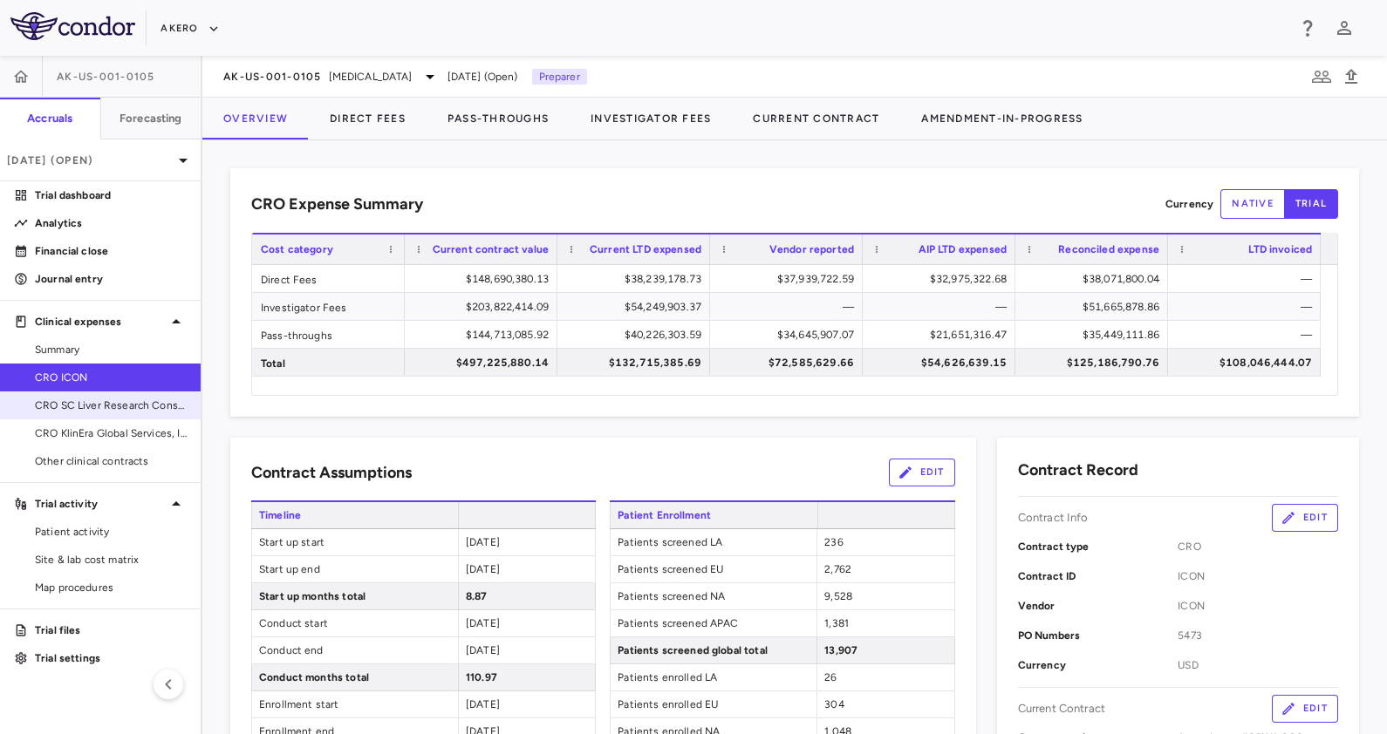
click at [117, 408] on span "CRO SC Liver Research Consortium LLC" at bounding box center [111, 406] width 152 height 16
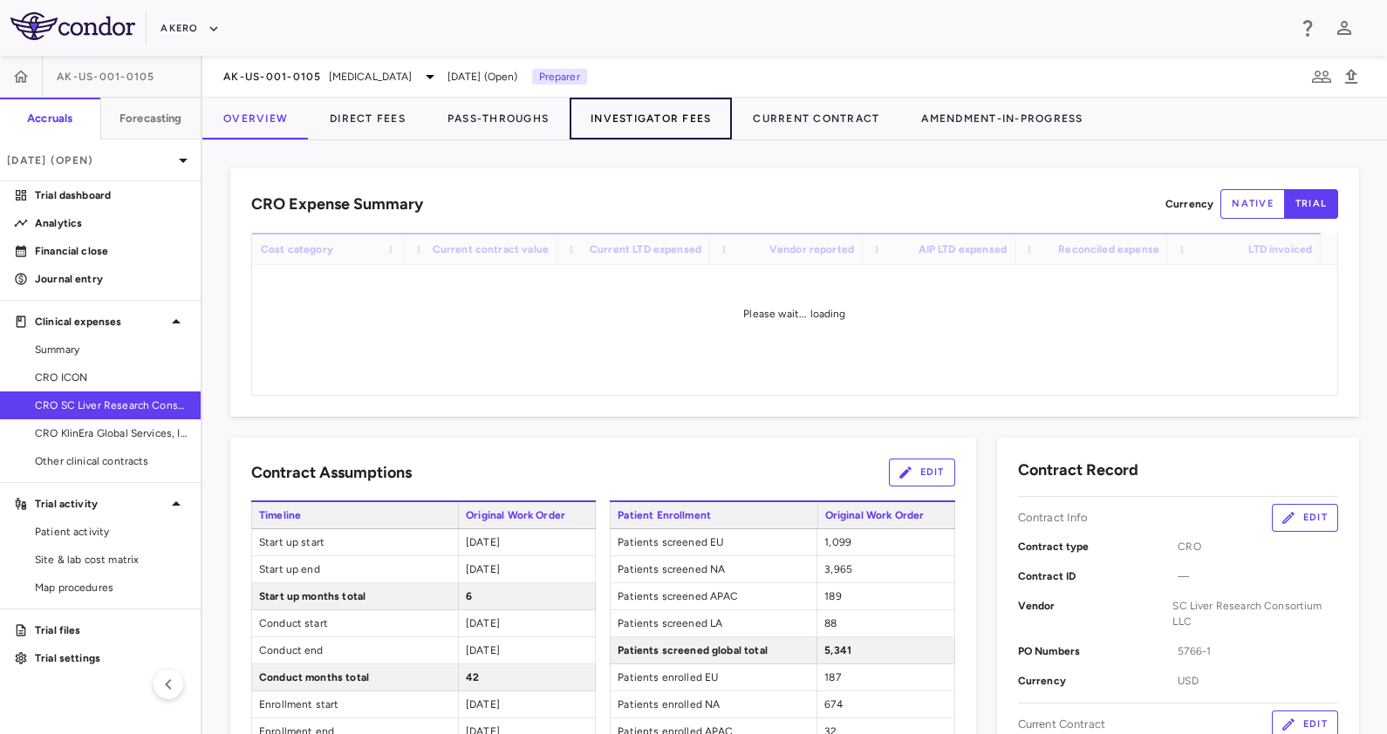
click at [667, 120] on button "Investigator Fees" at bounding box center [651, 119] width 162 height 42
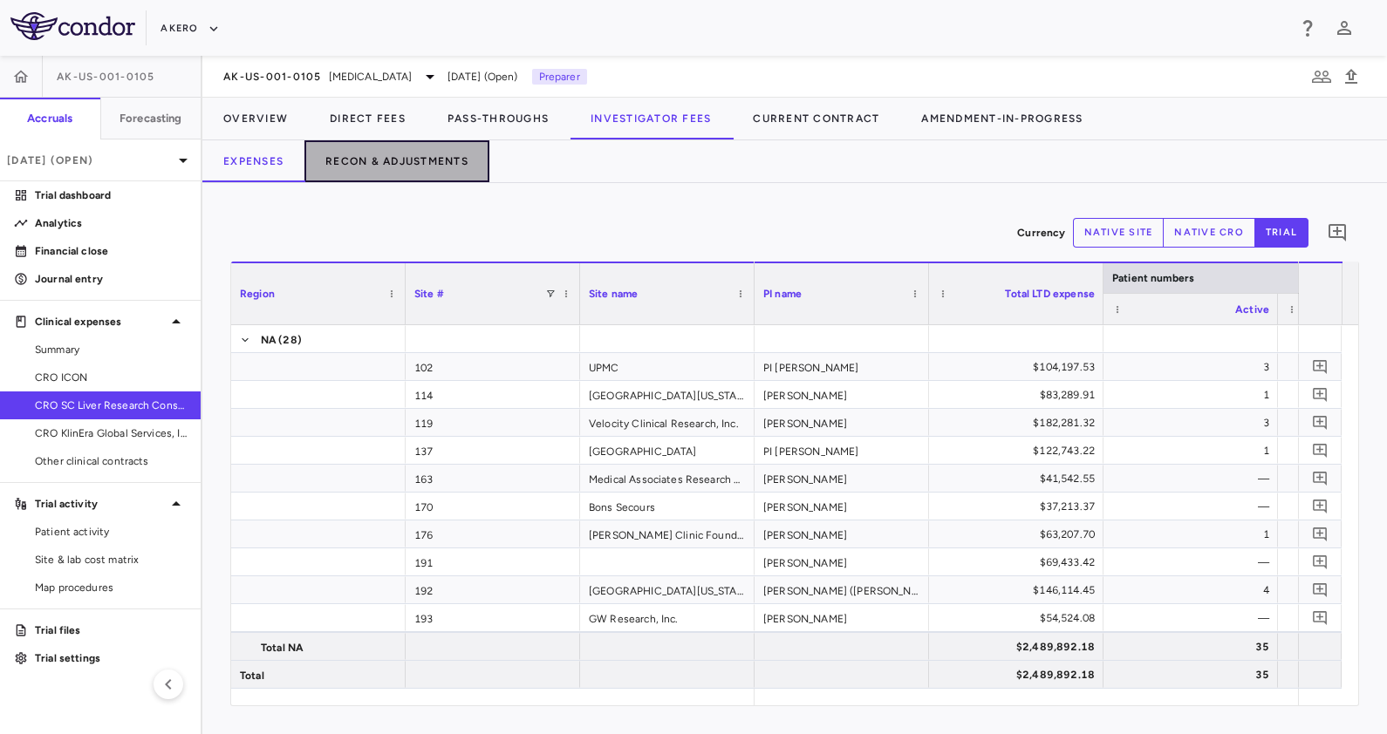
click at [384, 174] on button "Recon & Adjustments" at bounding box center [396, 161] width 185 height 42
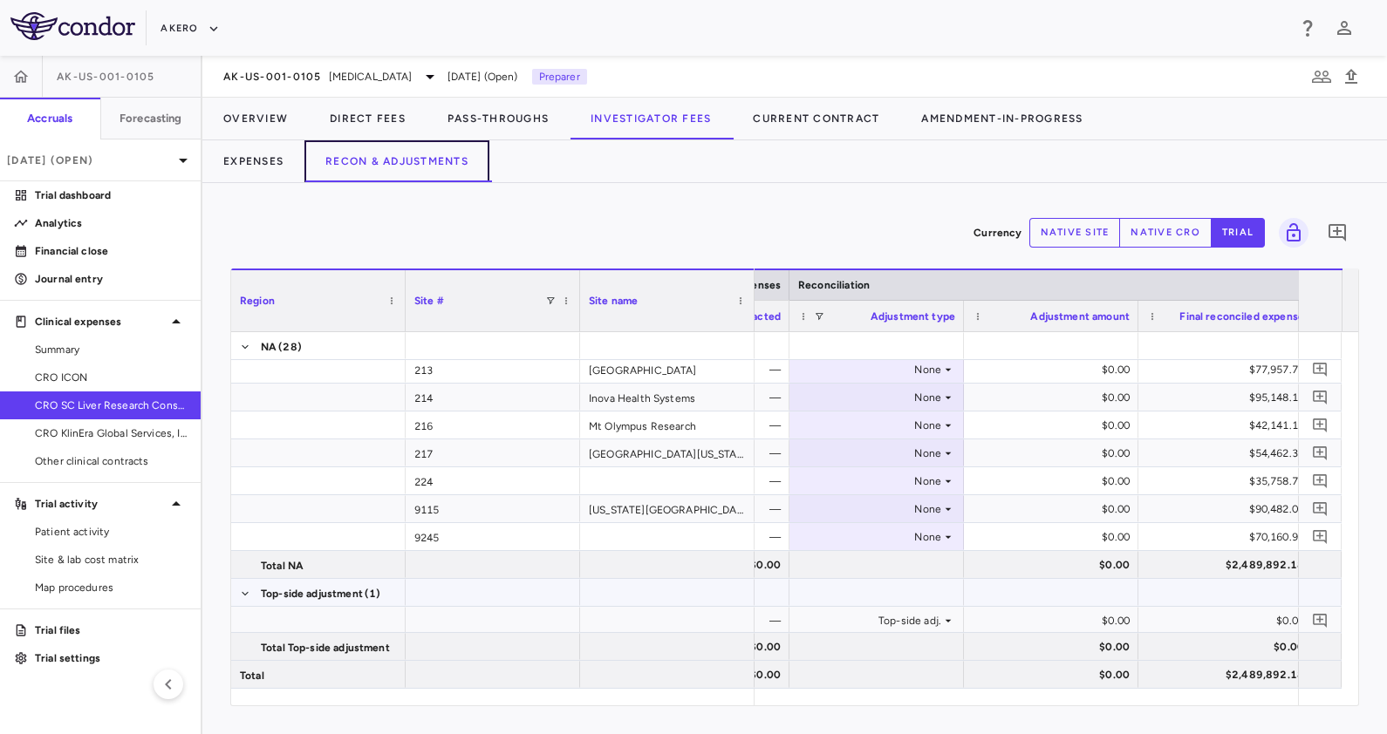
scroll to position [0, 1375]
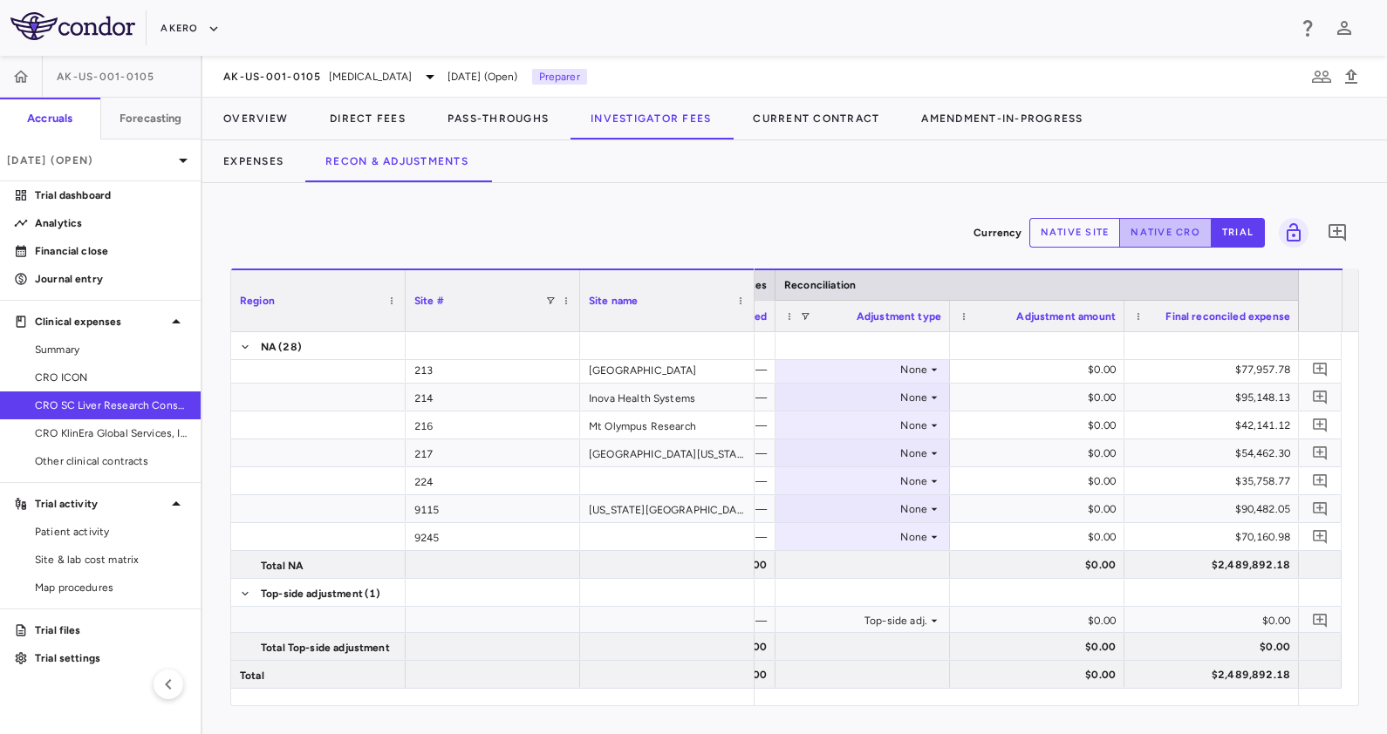
click at [1163, 225] on button "native cro" at bounding box center [1165, 233] width 92 height 30
click at [1054, 615] on div "$0.00" at bounding box center [1041, 621] width 150 height 28
click at [1014, 620] on input "*********" at bounding box center [1050, 622] width 147 height 29
type input "**********"
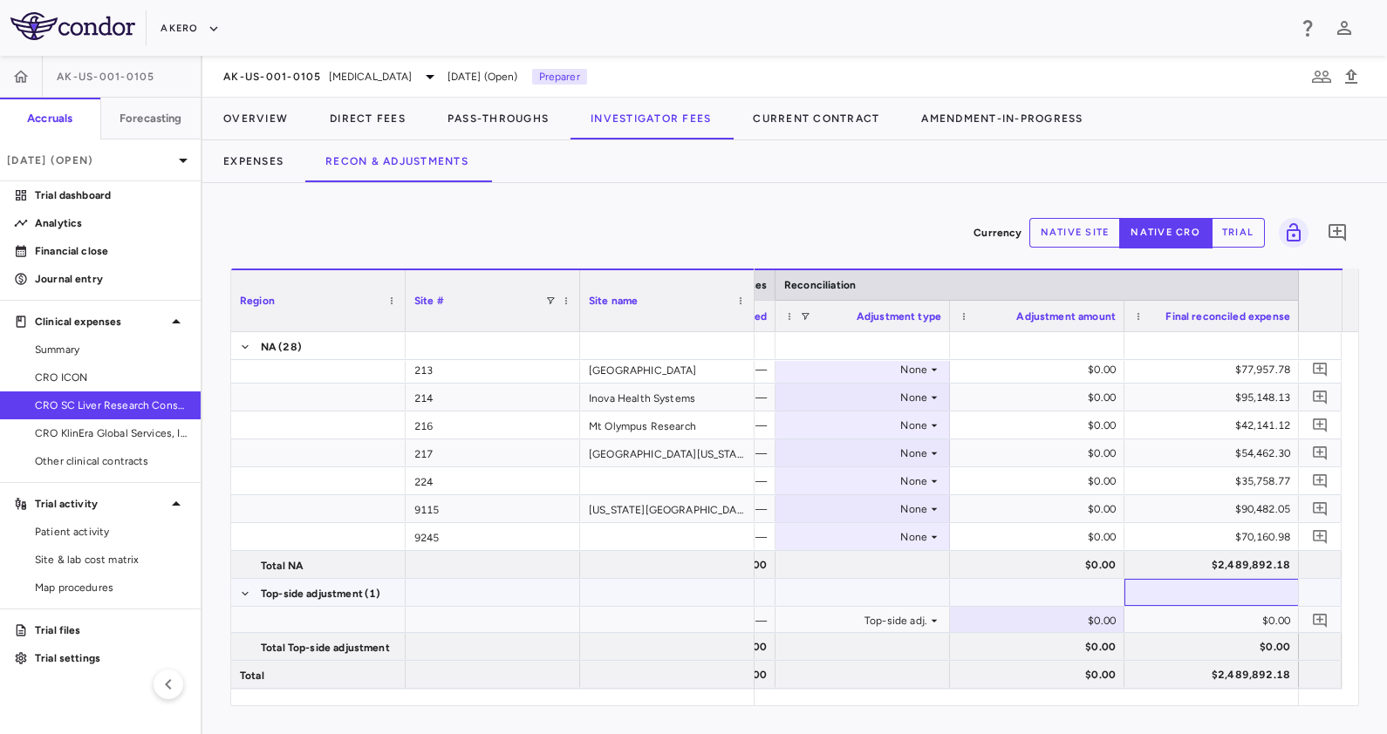
click at [1195, 583] on div at bounding box center [1211, 592] width 157 height 25
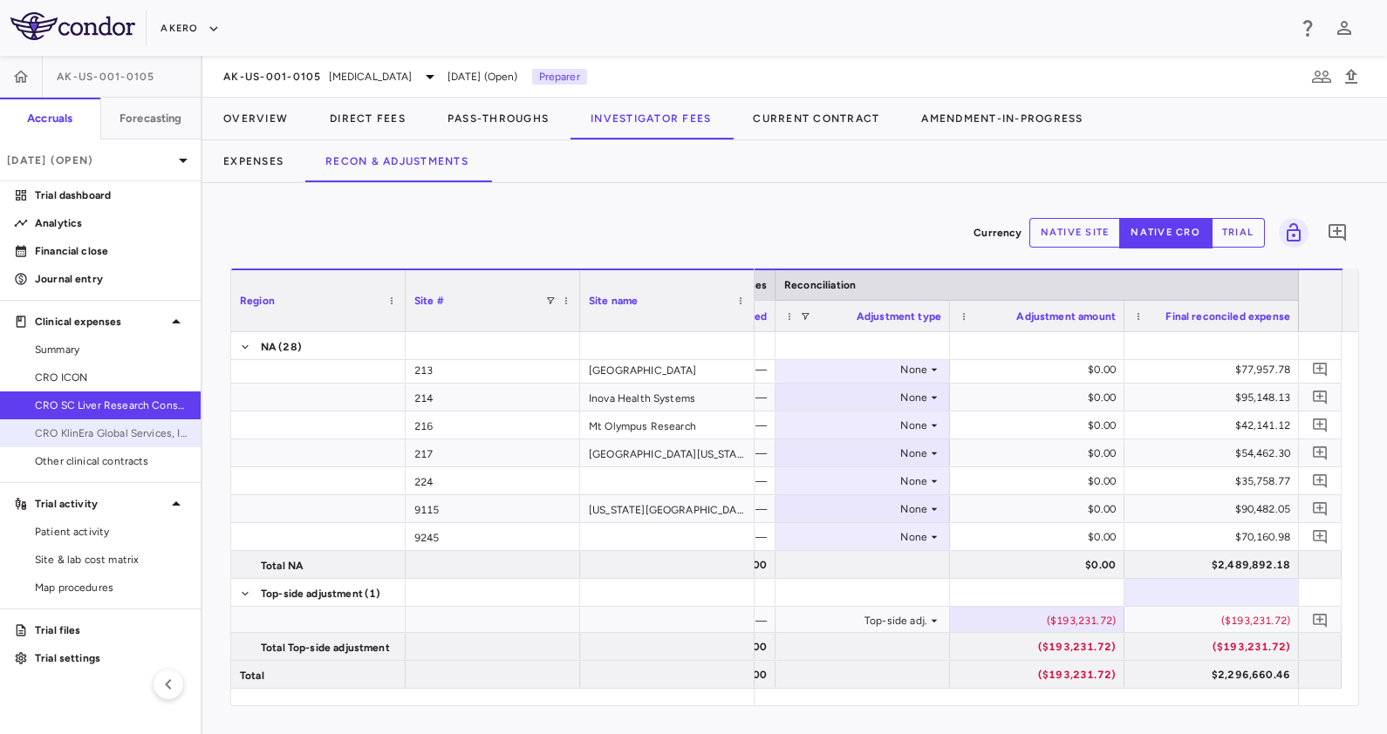
click at [134, 436] on span "CRO KlinEra Global Services, Inc" at bounding box center [111, 434] width 152 height 16
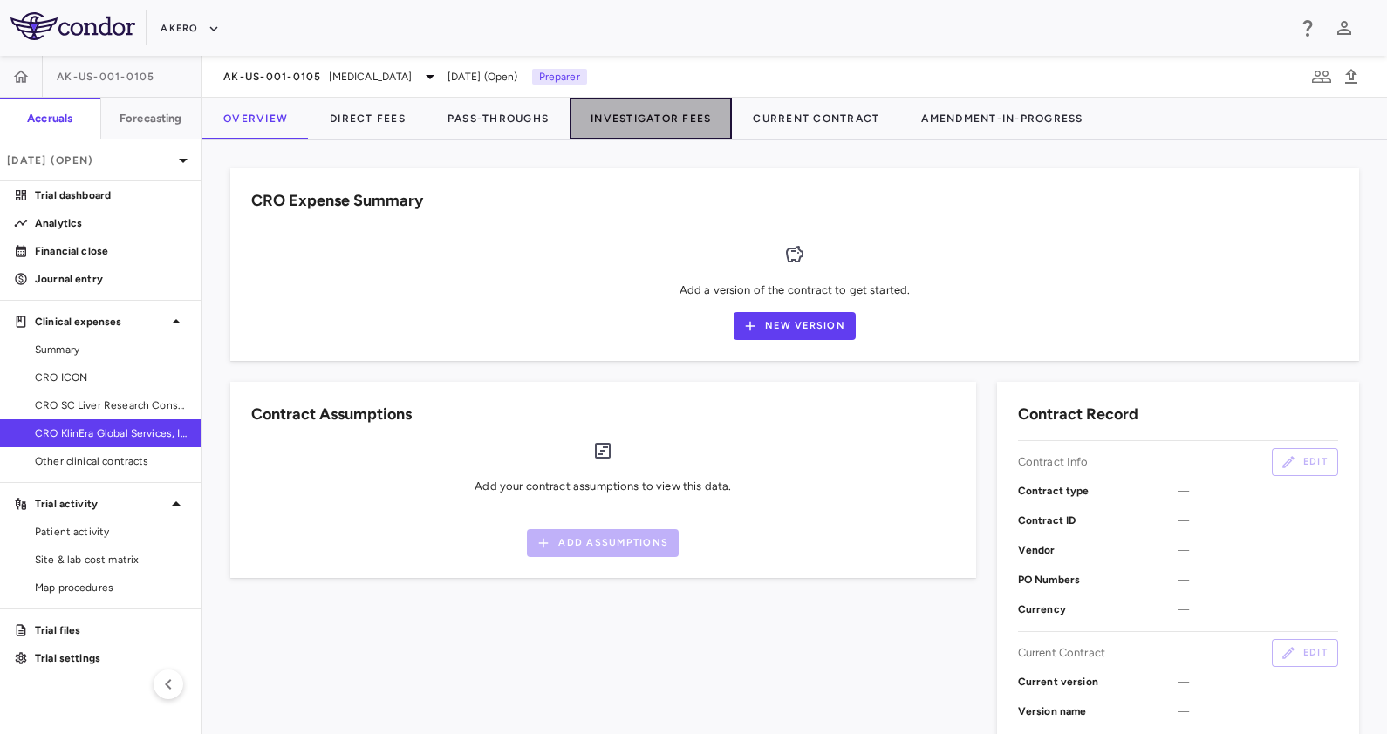
click at [663, 112] on button "Investigator Fees" at bounding box center [651, 119] width 162 height 42
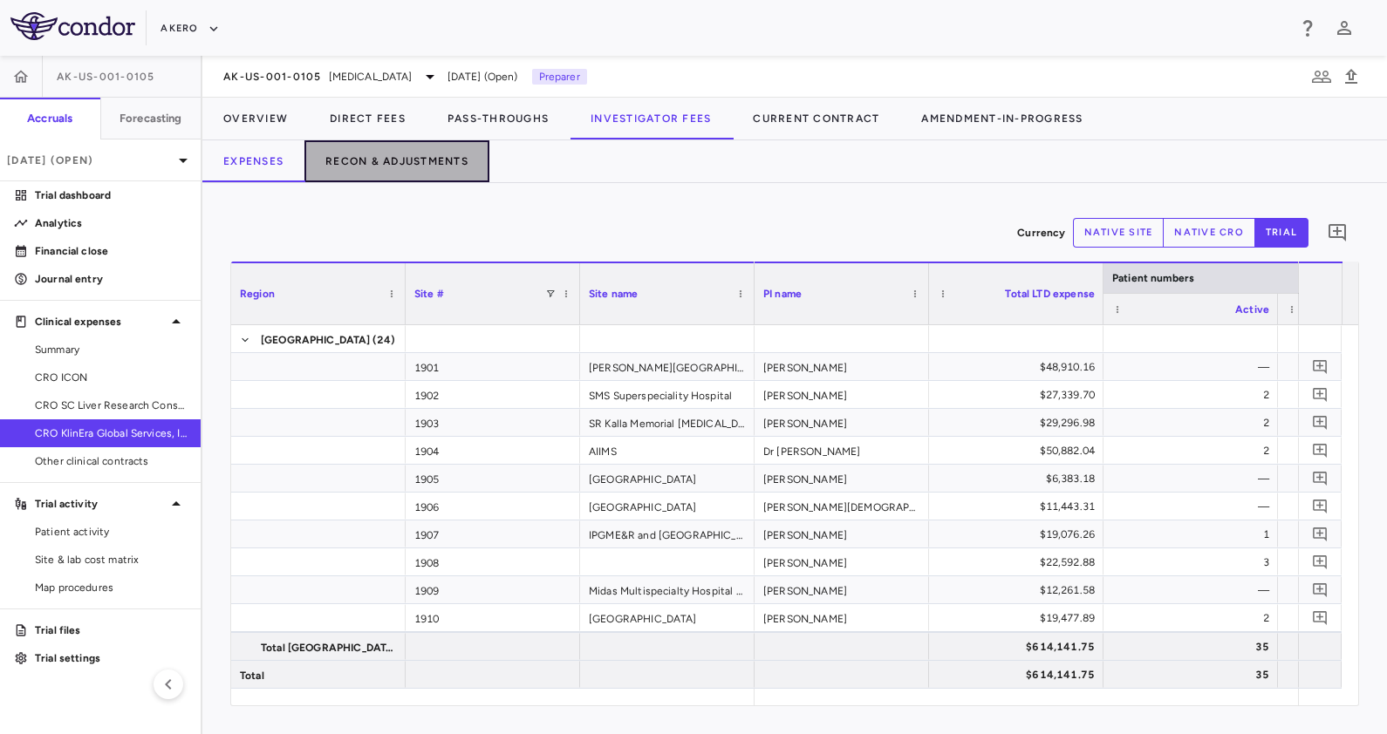
click at [426, 159] on button "Recon & Adjustments" at bounding box center [396, 161] width 185 height 42
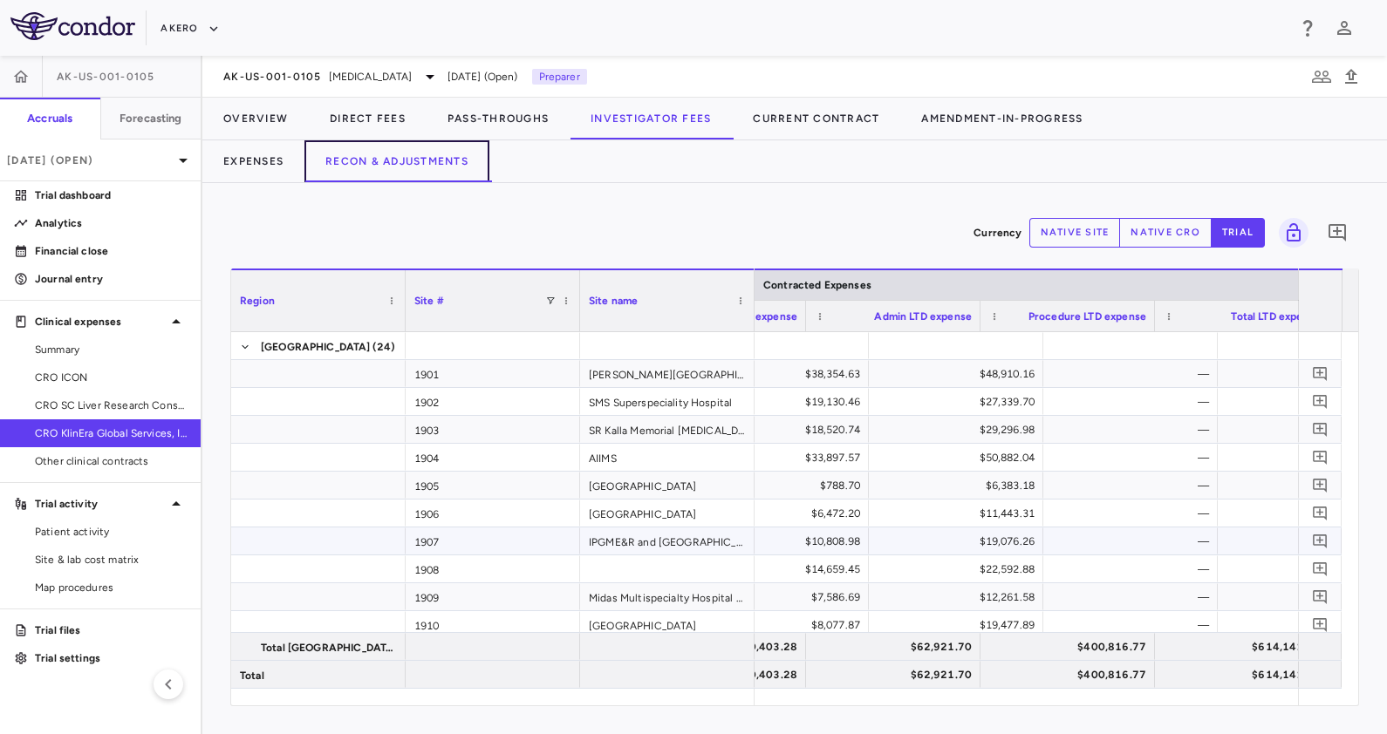
scroll to position [0, 758]
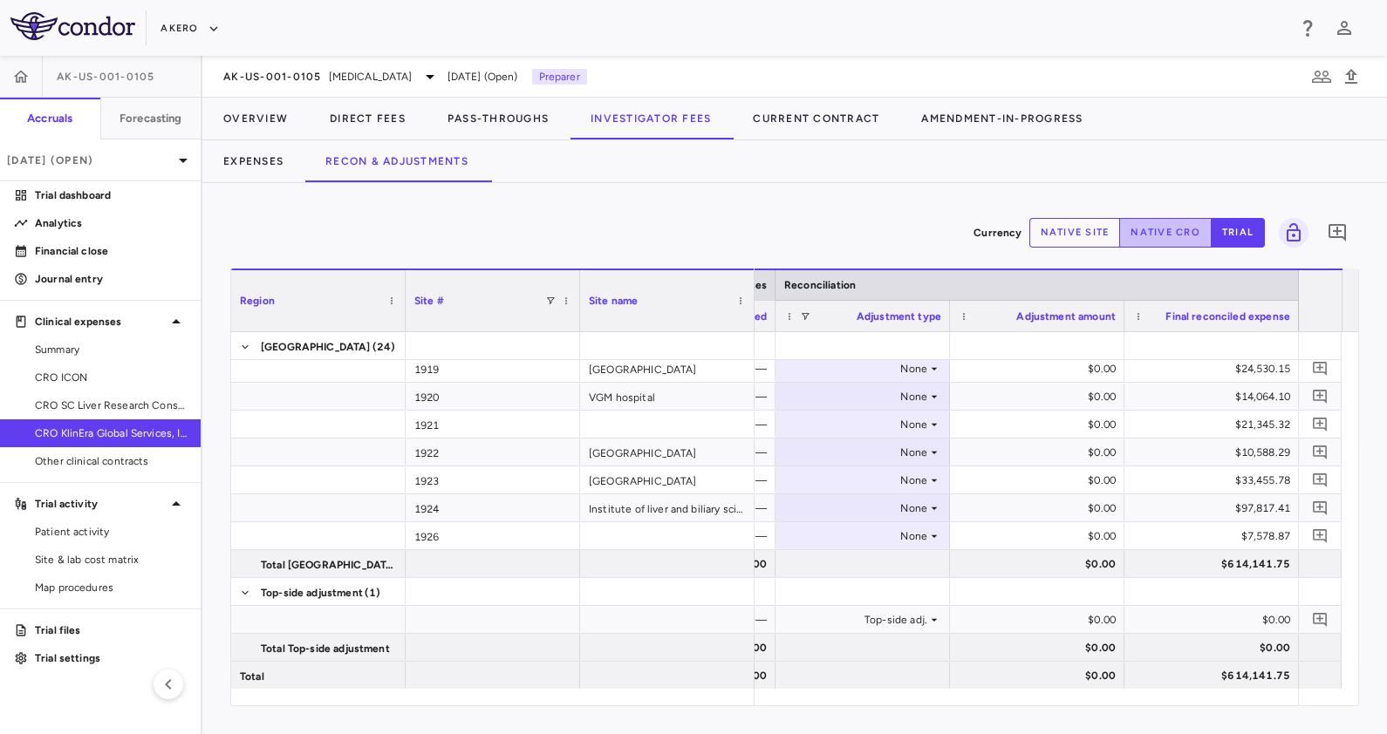
click at [1157, 236] on button "native cro" at bounding box center [1165, 233] width 92 height 30
click at [1058, 618] on div "$0.00" at bounding box center [1041, 620] width 150 height 28
click at [1021, 619] on input "********" at bounding box center [1050, 621] width 147 height 29
type input "*********"
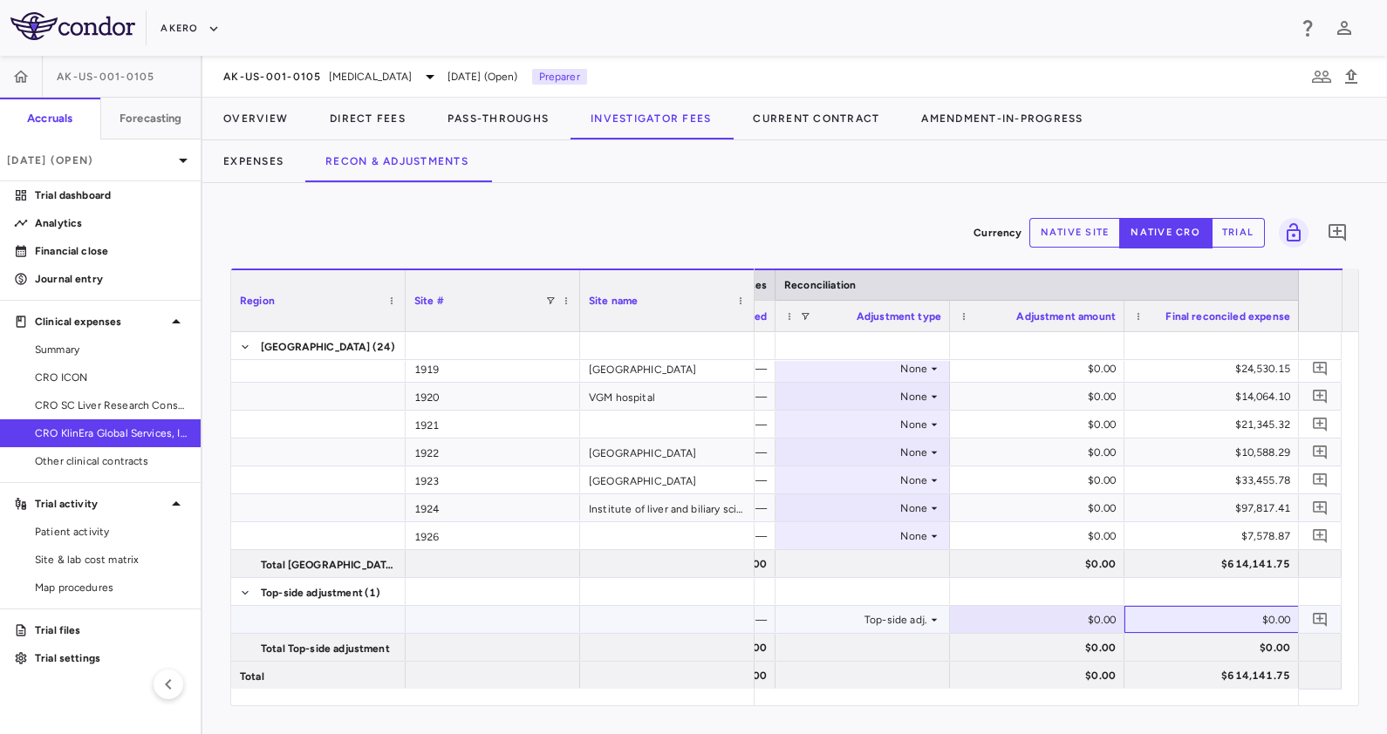
click at [1186, 618] on div "$0.00" at bounding box center [1215, 620] width 150 height 28
